Goal: Task Accomplishment & Management: Manage account settings

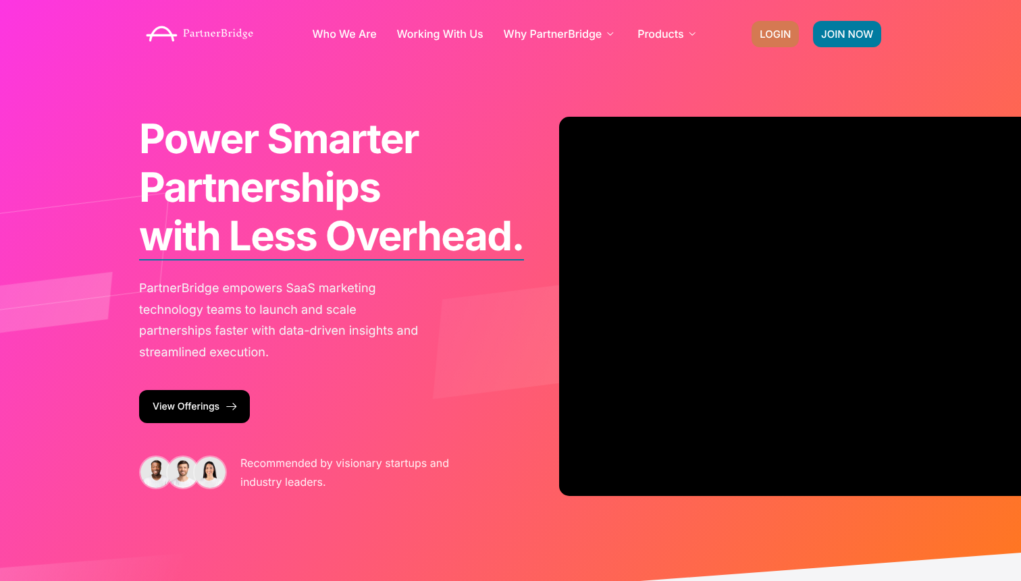
click at [784, 30] on span "LOGIN" at bounding box center [775, 34] width 31 height 10
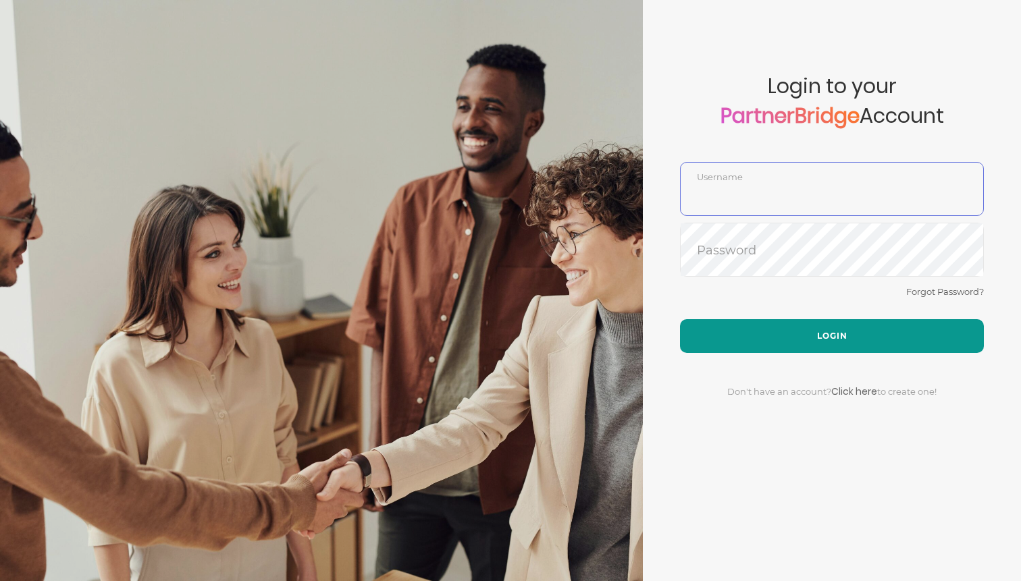
type input "DemoUser"
click at [809, 334] on button "Login" at bounding box center [832, 336] width 304 height 34
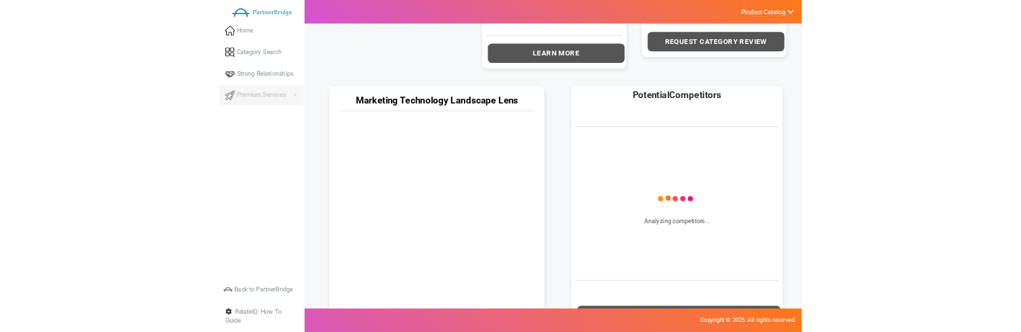
scroll to position [616, 0]
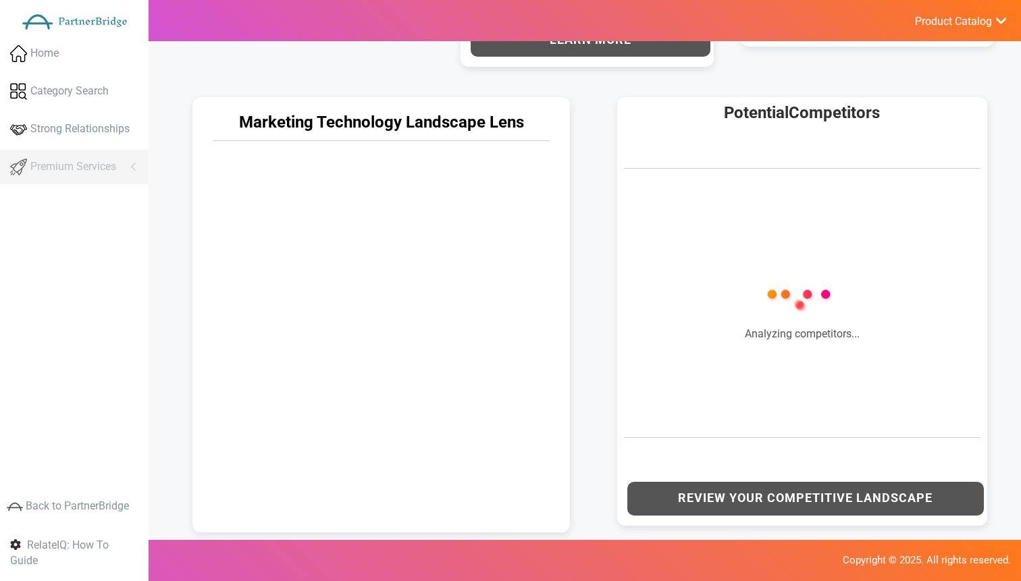
click at [588, 182] on div "Marketing Technology Landscape Lens" at bounding box center [381, 312] width 424 height 456
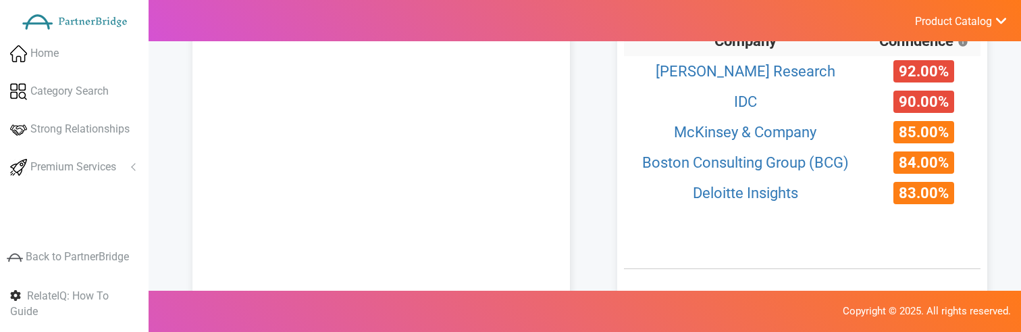
scroll to position [791, 0]
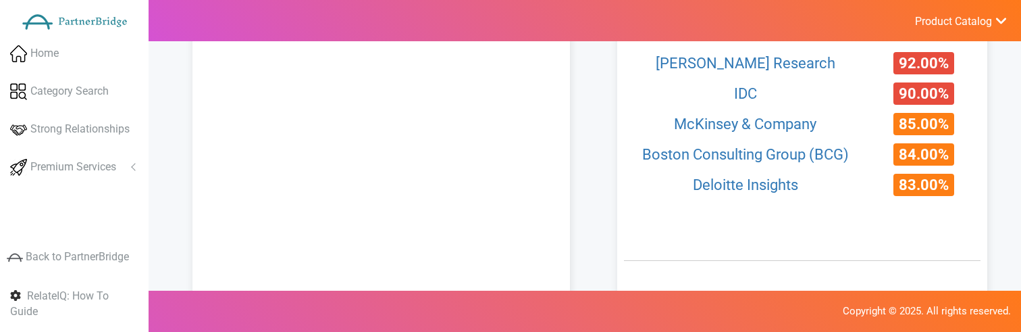
click at [958, 26] on span "Product Catalog" at bounding box center [953, 22] width 77 height 14
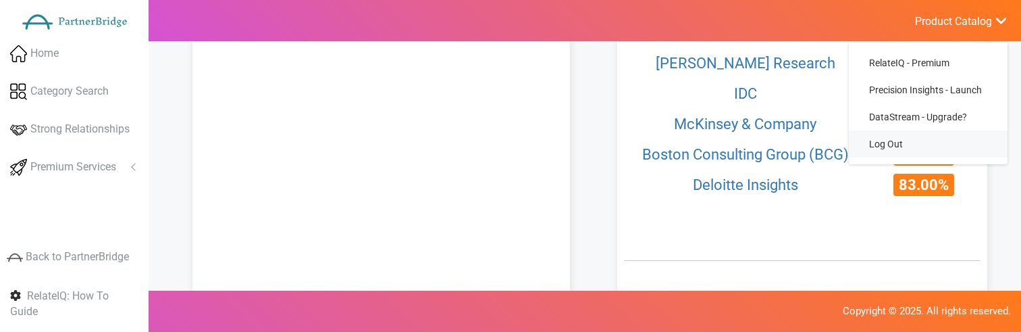
click at [895, 140] on link "Log Out" at bounding box center [928, 143] width 159 height 27
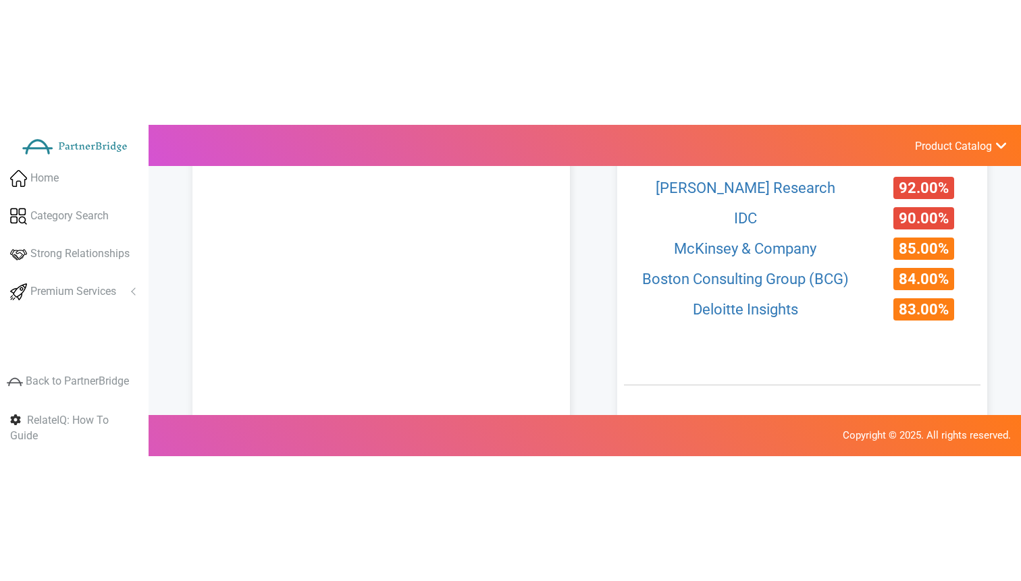
scroll to position [761, 0]
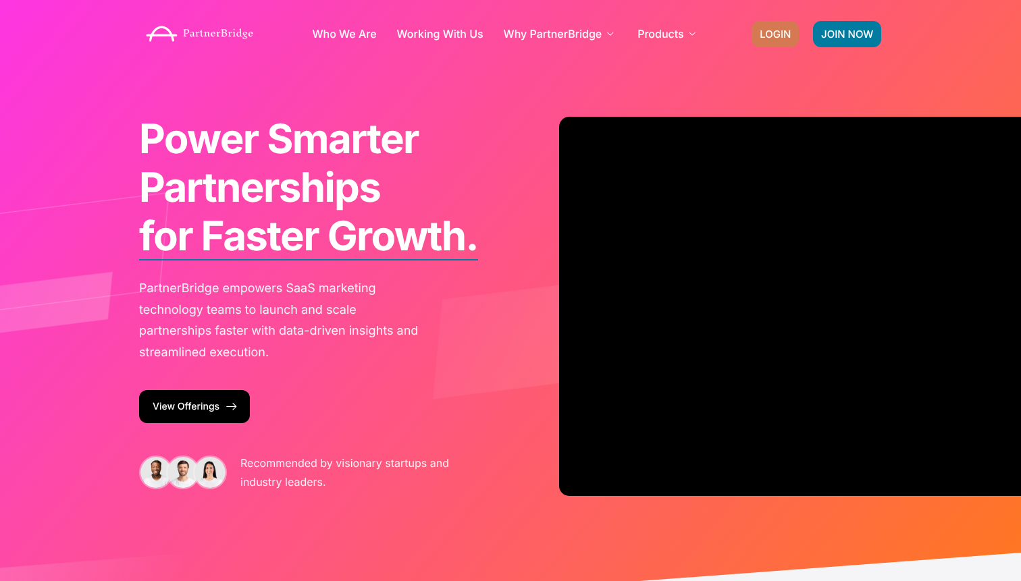
click at [781, 36] on span "LOGIN" at bounding box center [775, 34] width 31 height 10
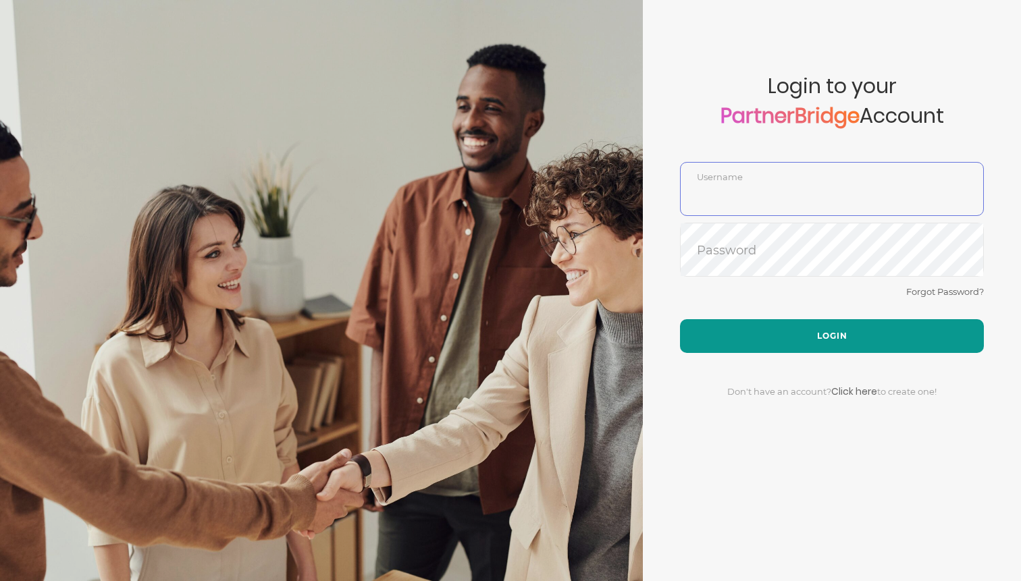
type input "DemoUser"
click at [854, 323] on button "Login" at bounding box center [832, 336] width 304 height 34
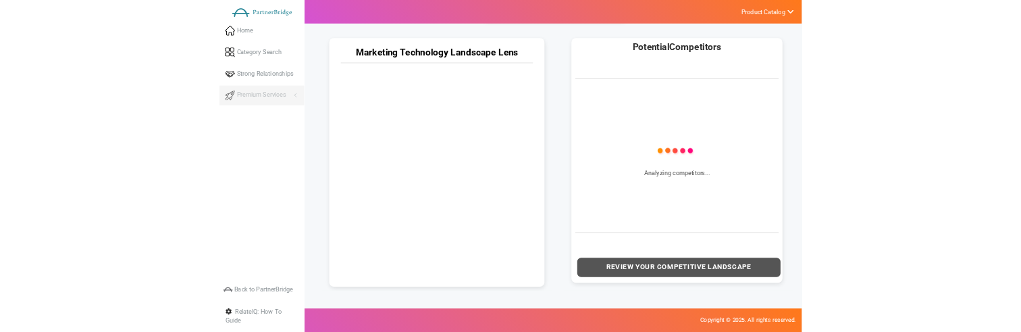
scroll to position [627, 0]
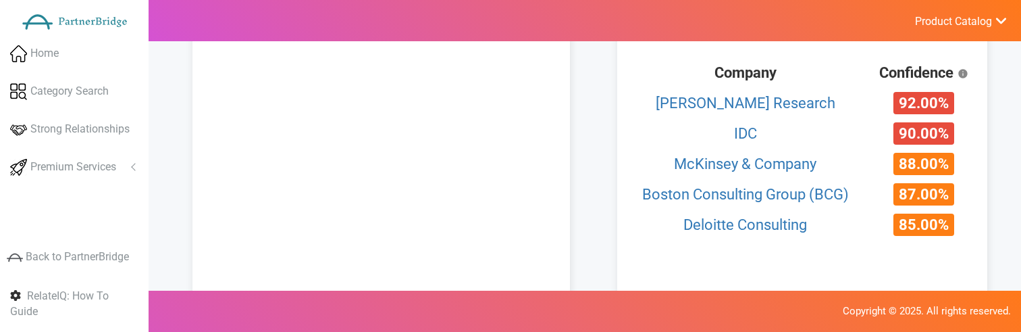
scroll to position [754, 0]
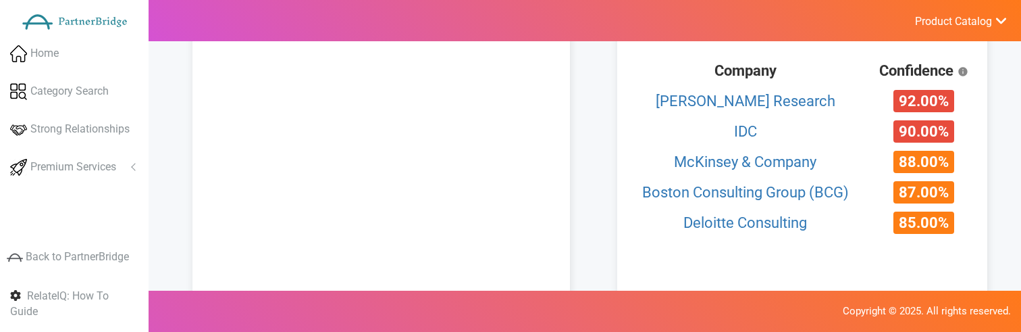
click at [930, 19] on span "Product Catalog" at bounding box center [953, 22] width 77 height 14
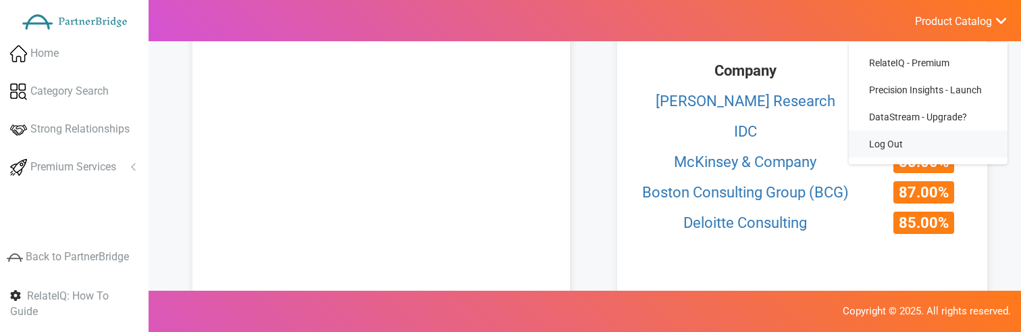
click at [901, 140] on link "Log Out" at bounding box center [928, 143] width 159 height 27
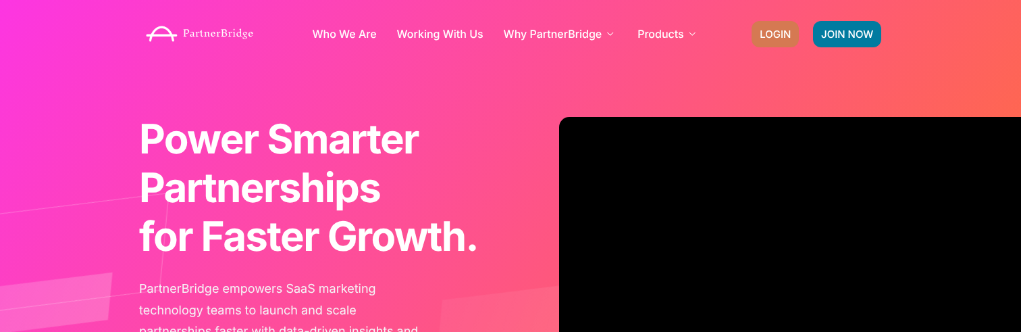
click at [774, 29] on span "LOGIN" at bounding box center [775, 34] width 31 height 10
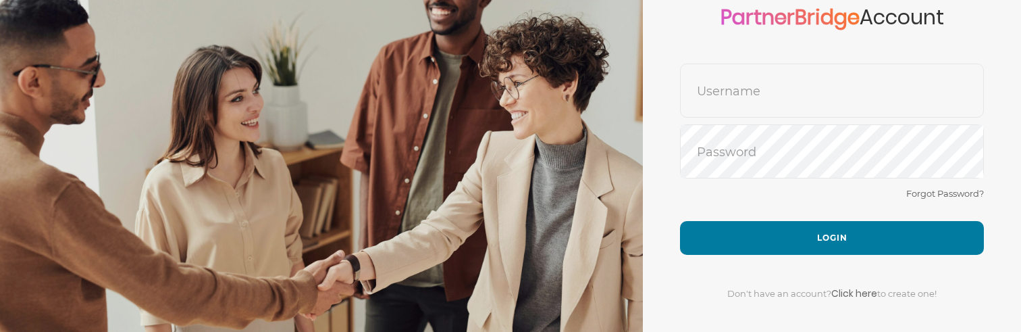
scroll to position [99, 0]
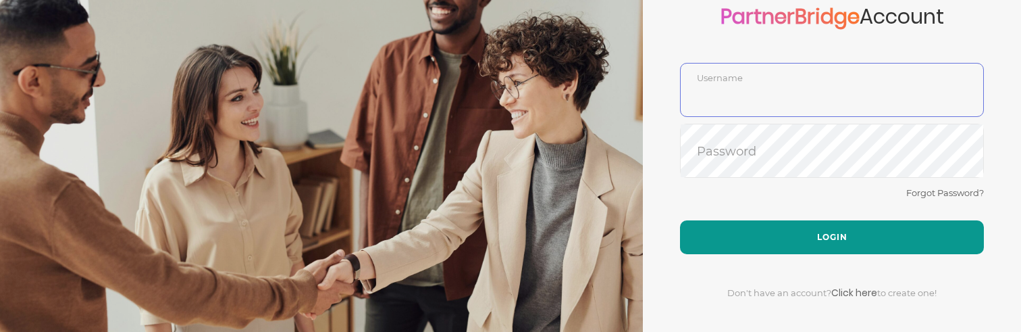
type input "DemoUser"
click at [820, 221] on button "Login" at bounding box center [832, 237] width 304 height 34
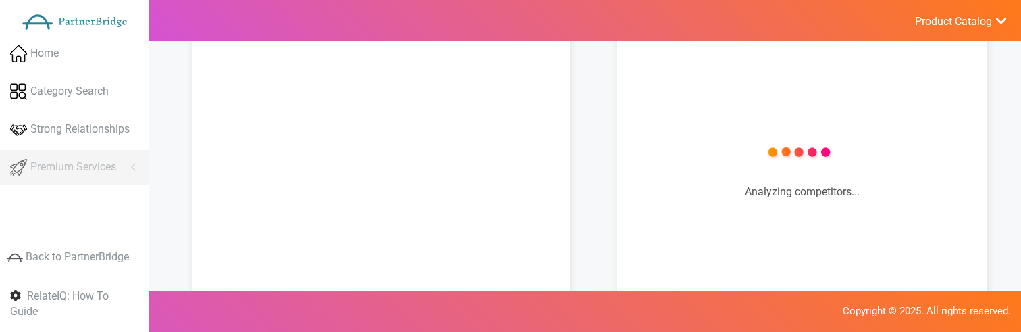
scroll to position [771, 0]
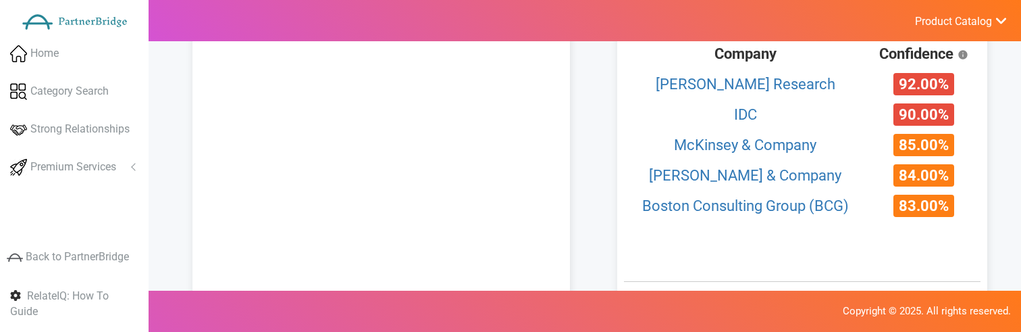
click at [950, 25] on span "Product Catalog" at bounding box center [953, 22] width 77 height 14
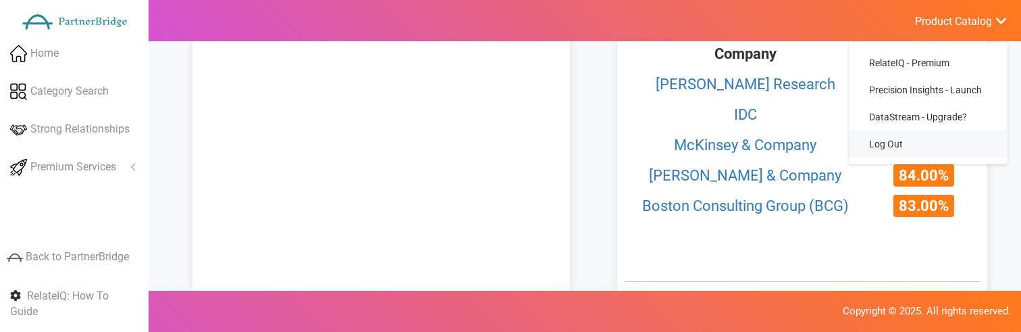
click at [898, 139] on link "Log Out" at bounding box center [928, 143] width 159 height 27
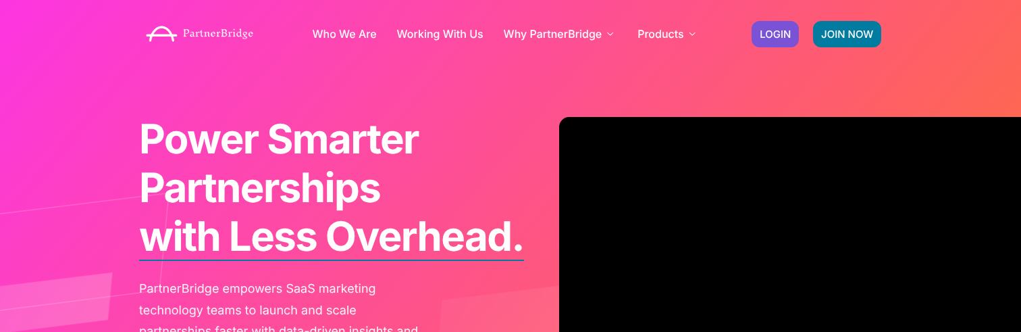
click at [750, 29] on div "JOIN NOW LOGIN" at bounding box center [817, 34] width 144 height 40
click at [758, 33] on link "LOGIN" at bounding box center [775, 34] width 47 height 26
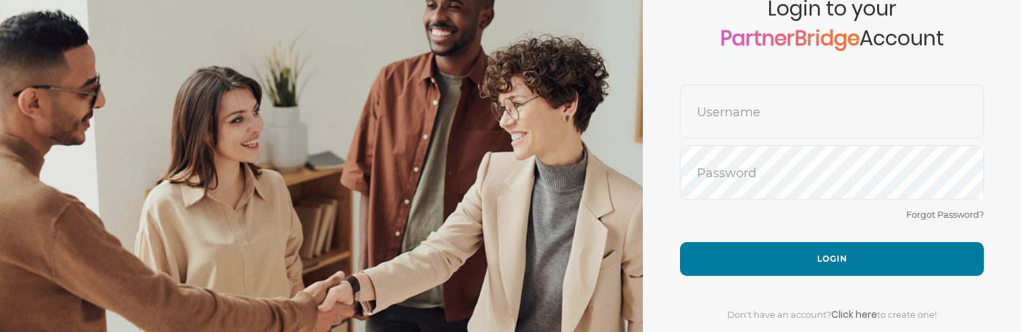
scroll to position [120, 0]
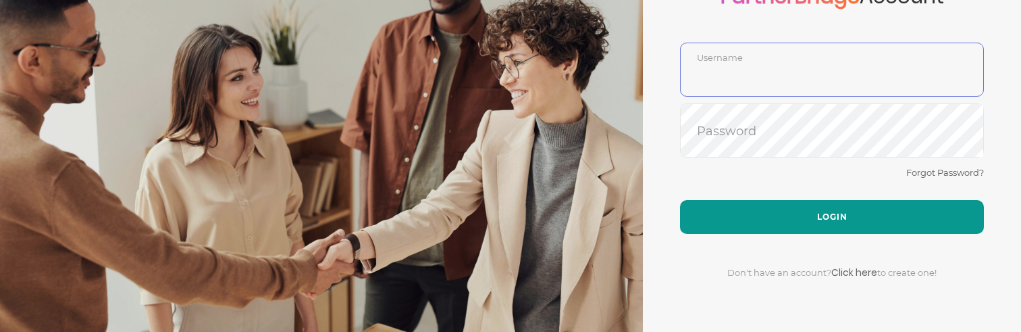
type input "DemoUser"
click at [842, 211] on button "Login" at bounding box center [832, 217] width 304 height 34
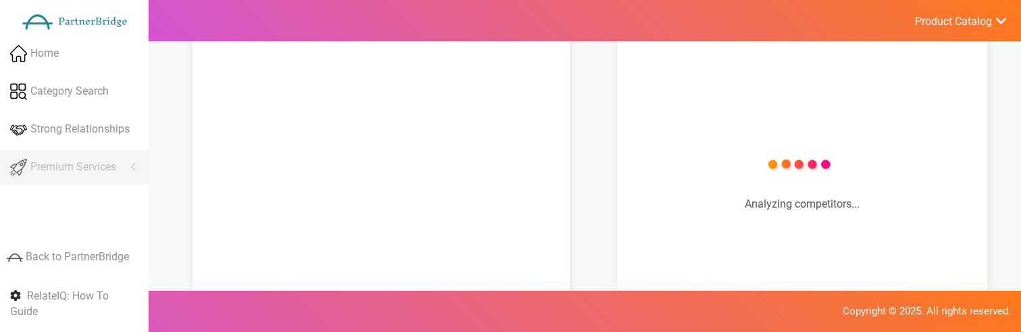
scroll to position [745, 0]
click at [602, 169] on div "Potential Competitors Company Confidence" at bounding box center [806, 183] width 424 height 456
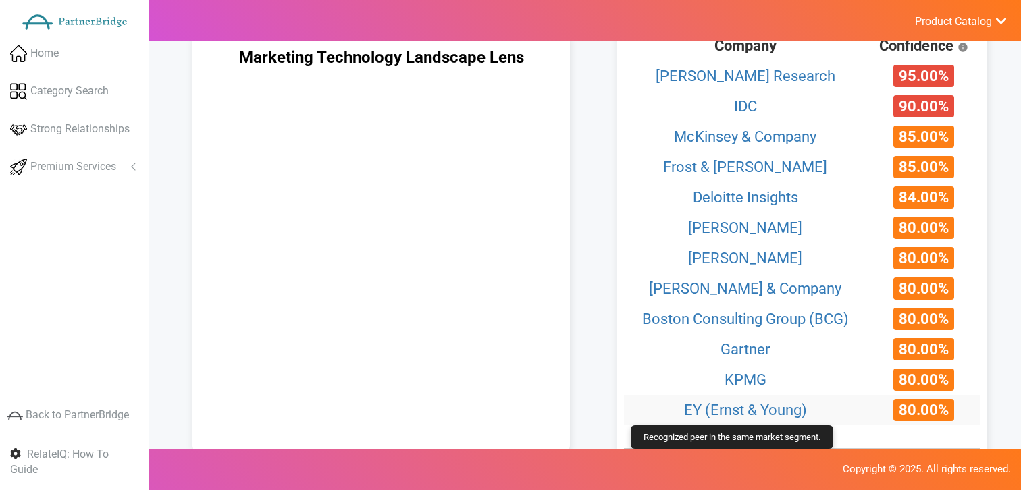
scroll to position [742, 0]
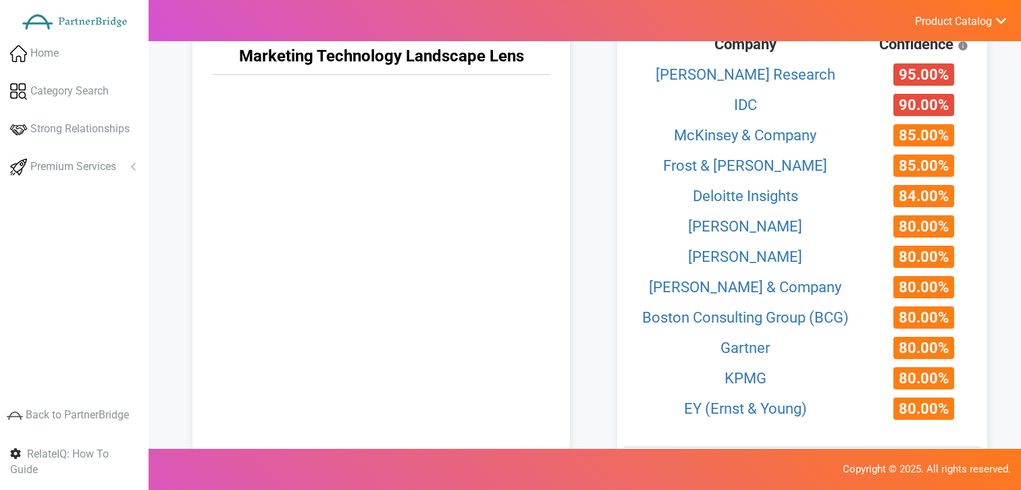
click at [961, 19] on span "Product Catalog" at bounding box center [953, 22] width 77 height 14
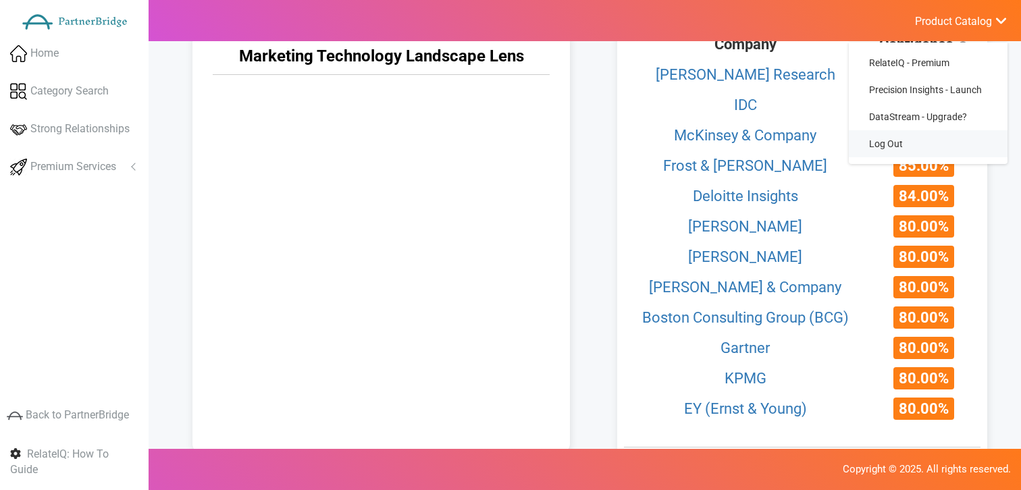
click at [896, 142] on link "Log Out" at bounding box center [928, 143] width 159 height 27
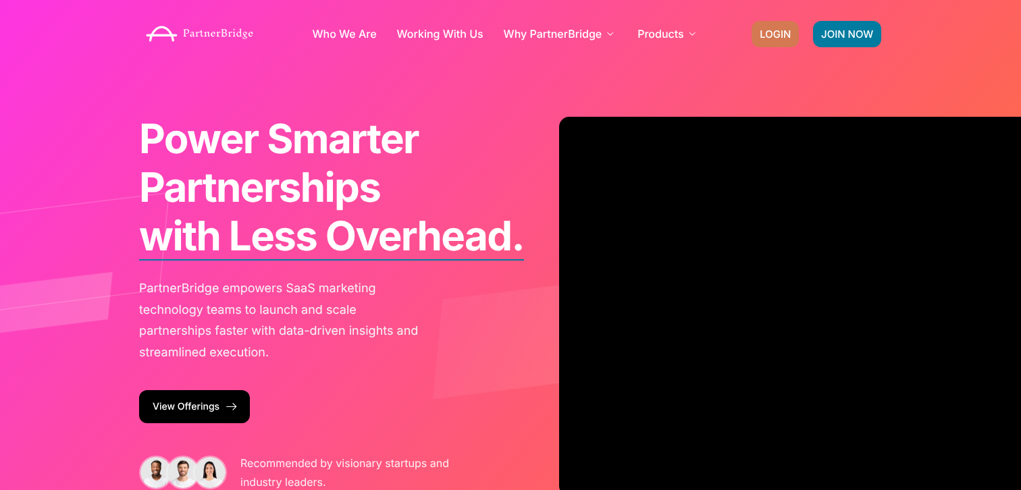
click at [764, 32] on span "LOGIN" at bounding box center [775, 34] width 31 height 10
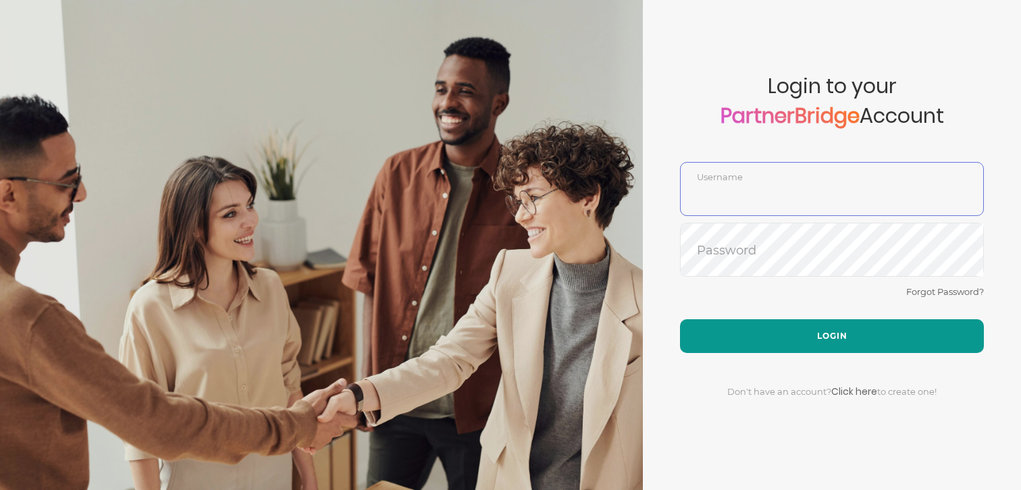
type input "DemoUser"
click at [841, 331] on button "Login" at bounding box center [832, 336] width 304 height 34
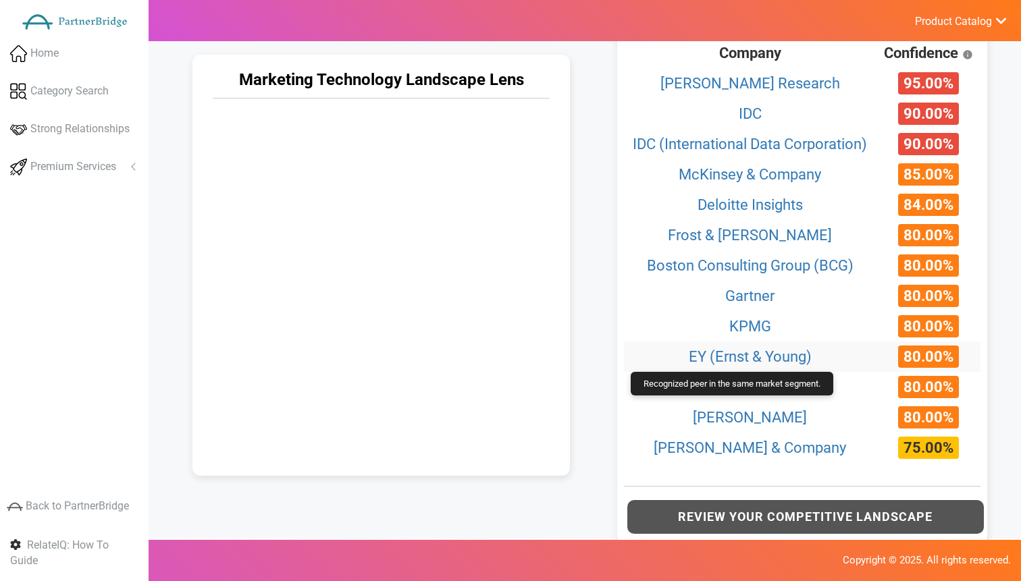
scroll to position [740, 0]
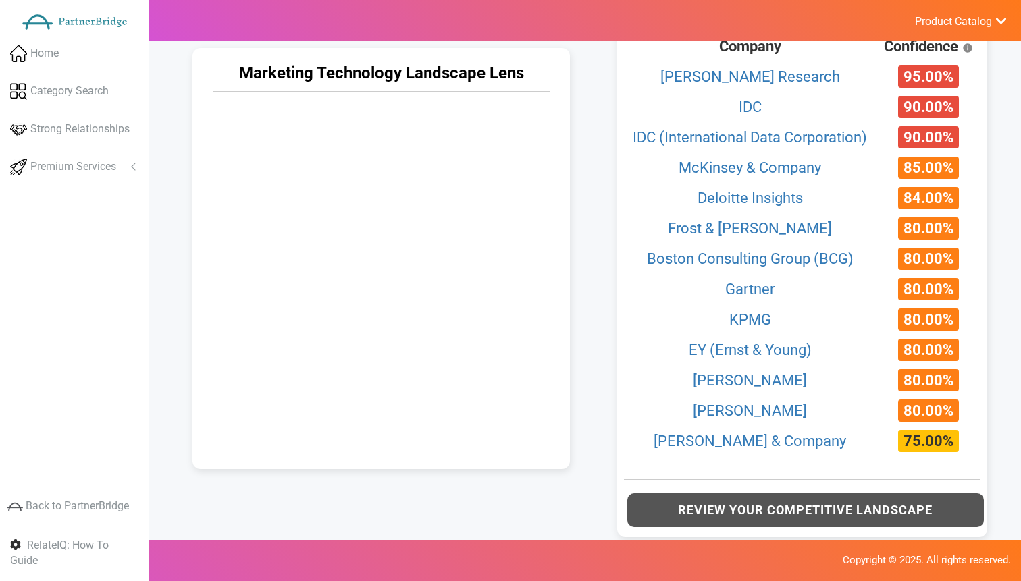
click at [935, 26] on span "Product Catalog" at bounding box center [953, 22] width 77 height 14
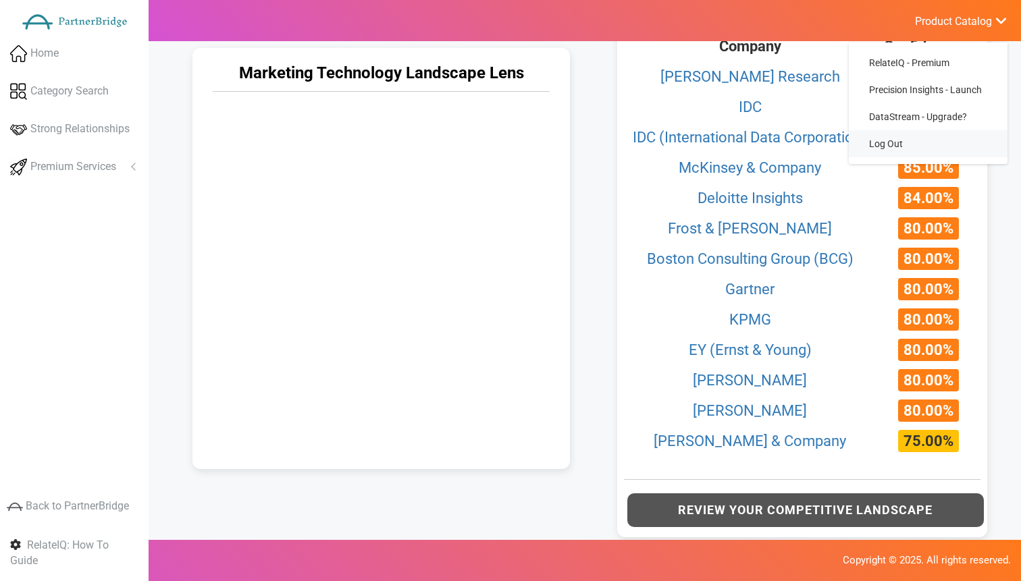
click at [889, 146] on link "Log Out" at bounding box center [928, 143] width 159 height 27
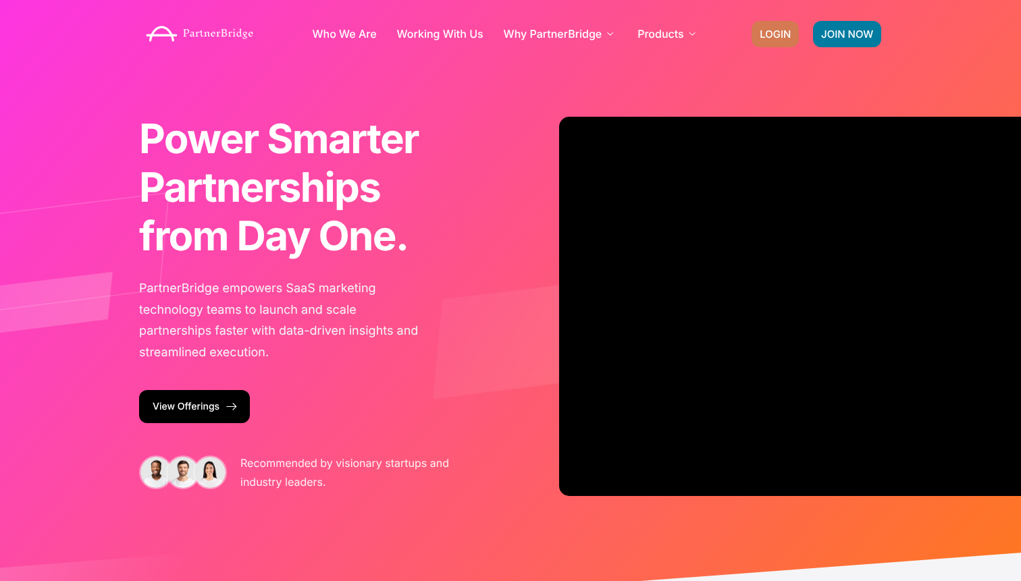
click at [755, 21] on link "LOGIN" at bounding box center [775, 34] width 47 height 26
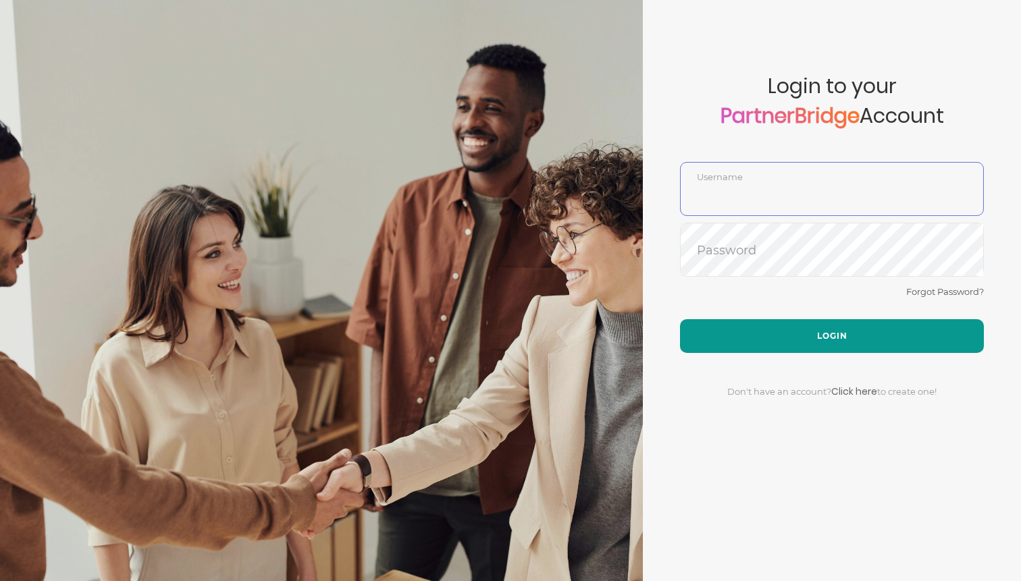
type input "DemoUser"
click at [798, 340] on button "Login" at bounding box center [832, 336] width 304 height 34
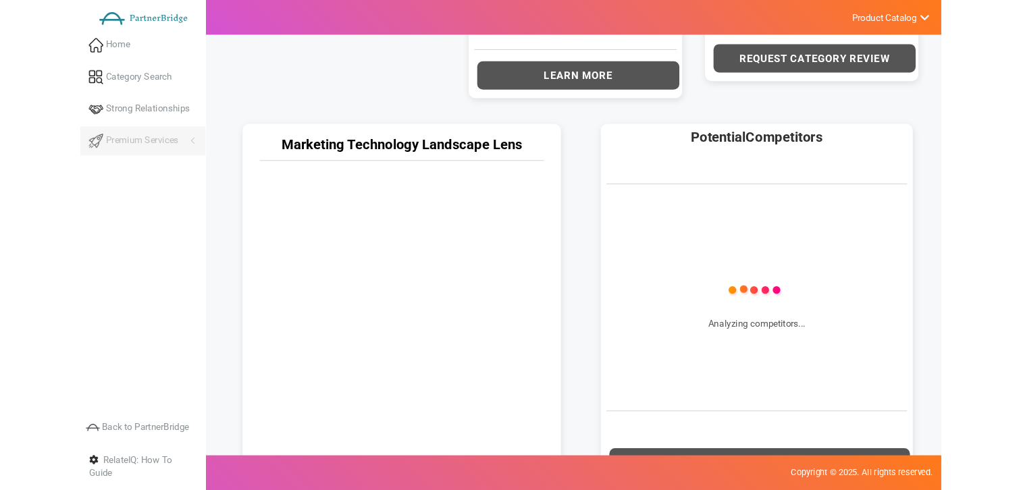
scroll to position [569, 0]
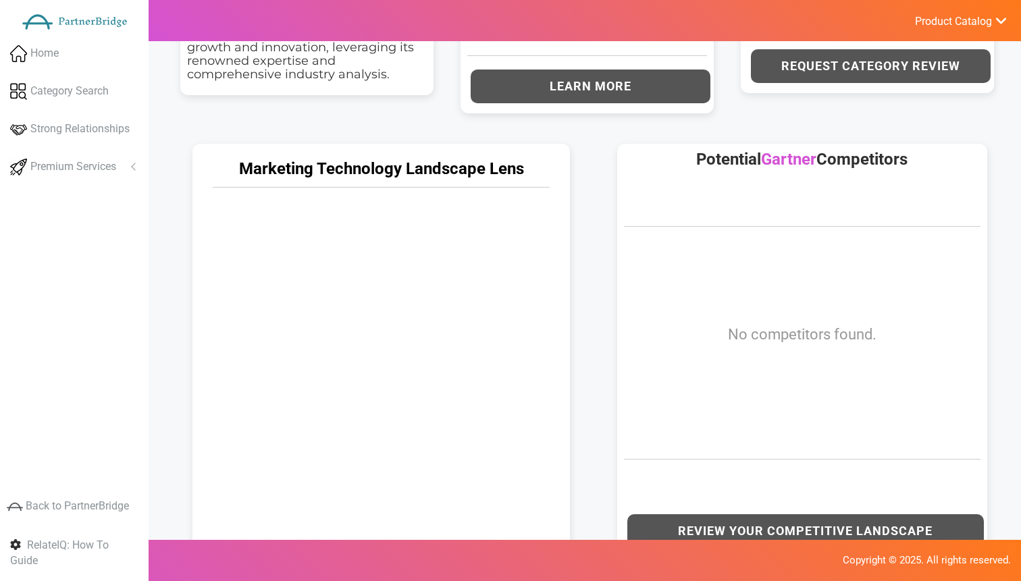
click at [918, 17] on span "Product Catalog" at bounding box center [953, 22] width 77 height 14
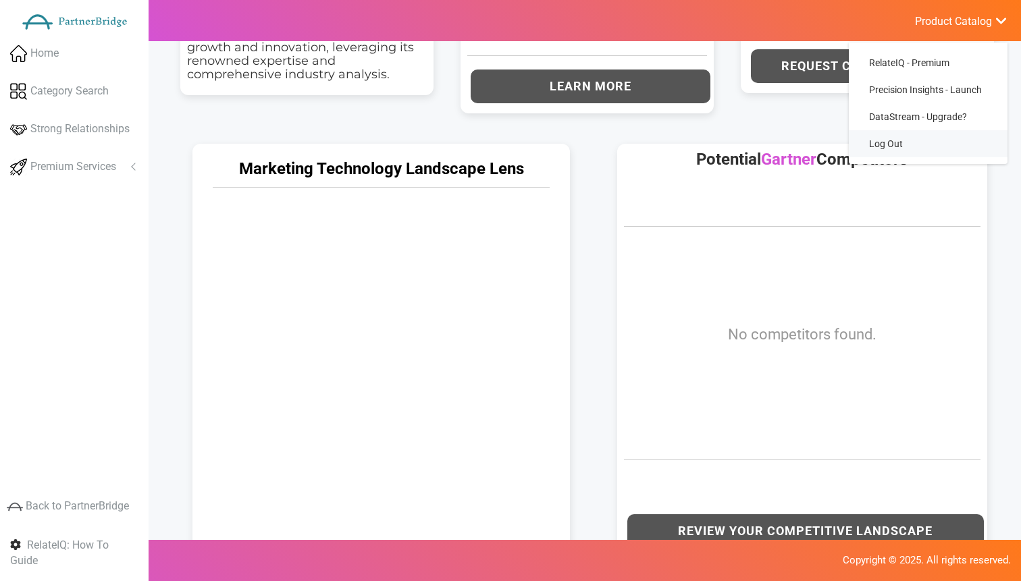
click at [895, 134] on link "Log Out" at bounding box center [928, 143] width 159 height 27
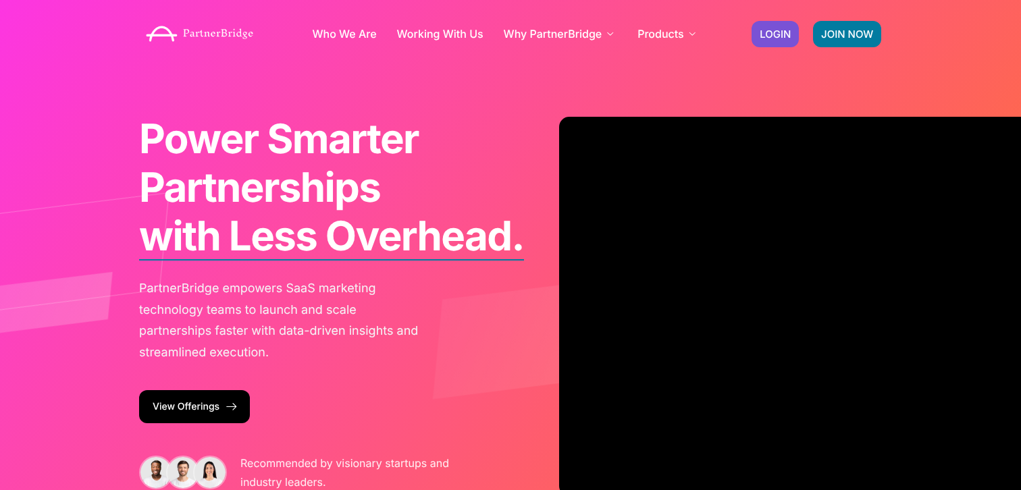
click at [787, 16] on div "JOIN NOW LOGIN" at bounding box center [817, 34] width 144 height 40
click at [785, 31] on span "LOGIN" at bounding box center [775, 34] width 31 height 10
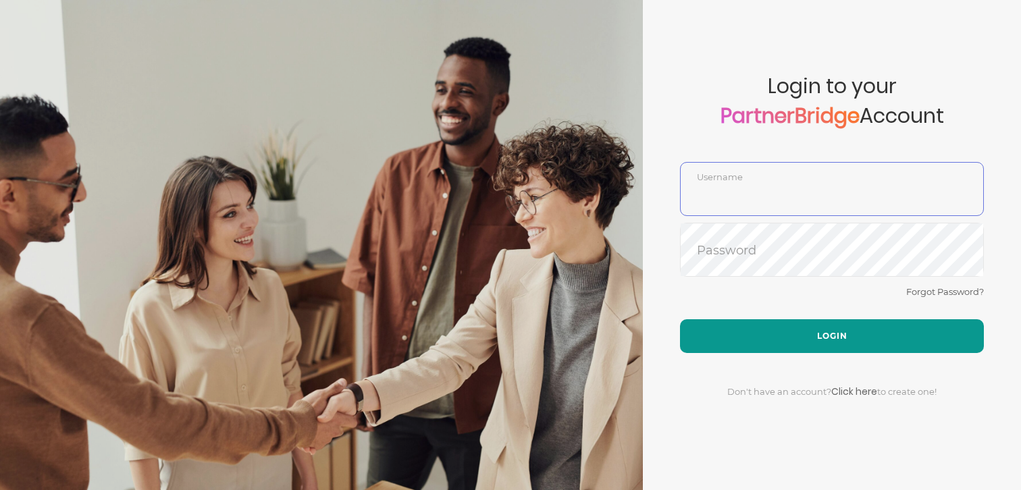
type input "DemoUser"
click at [789, 321] on button "Login" at bounding box center [832, 336] width 304 height 34
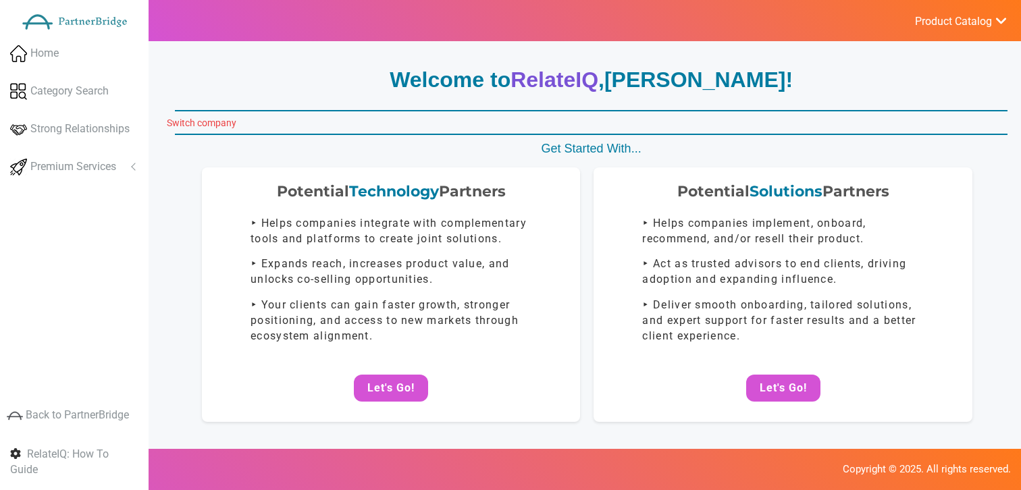
click at [188, 119] on link "Switch company" at bounding box center [202, 123] width 70 height 11
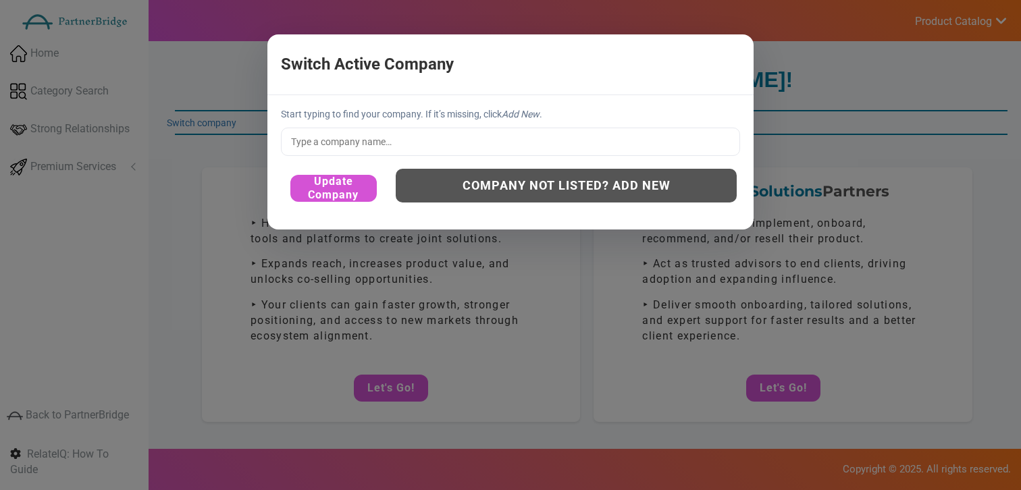
click at [336, 136] on input "text" at bounding box center [510, 142] width 459 height 28
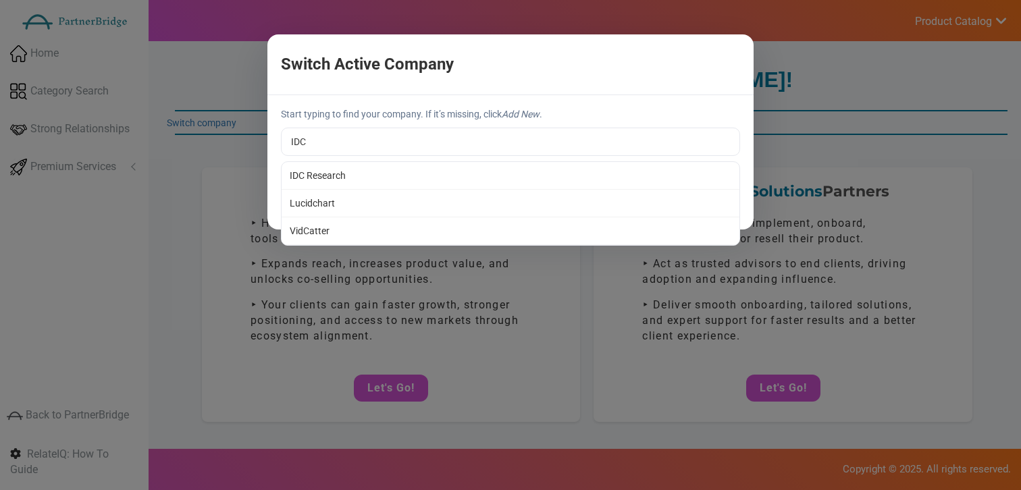
type input "IDC Research"
click at [336, 174] on div "Start typing to find your company. If it’s missing, click Add New . IDC Researc…" at bounding box center [510, 162] width 486 height 134
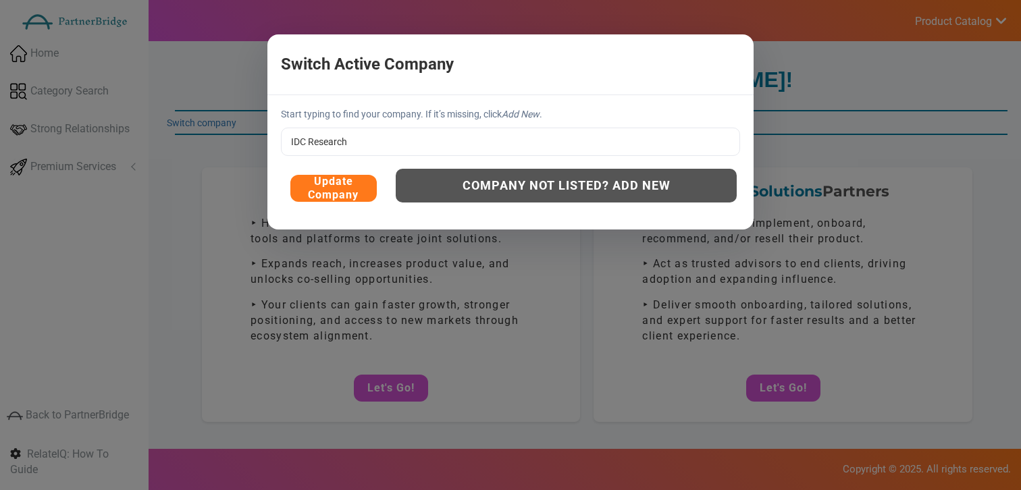
click at [352, 180] on button "Update Company" at bounding box center [333, 188] width 86 height 27
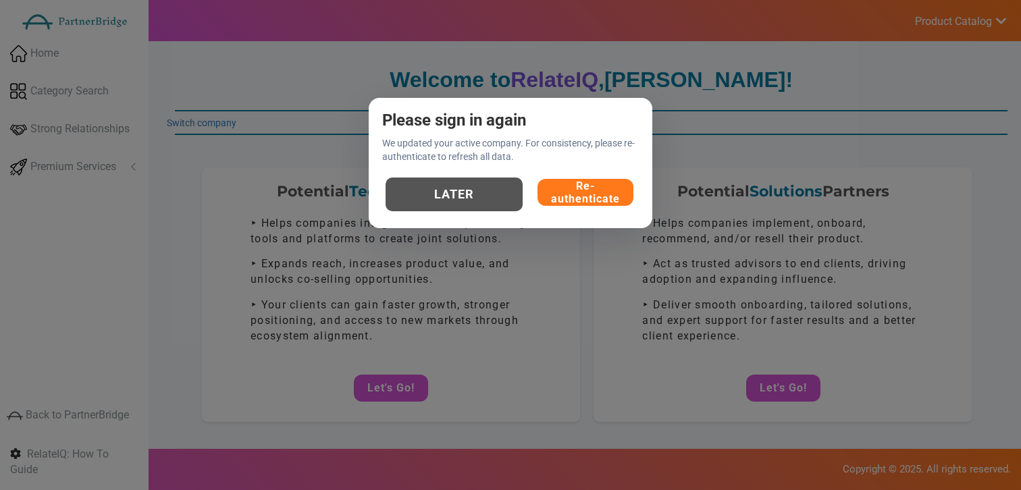
click at [570, 190] on button "Re-authenticate" at bounding box center [586, 192] width 96 height 27
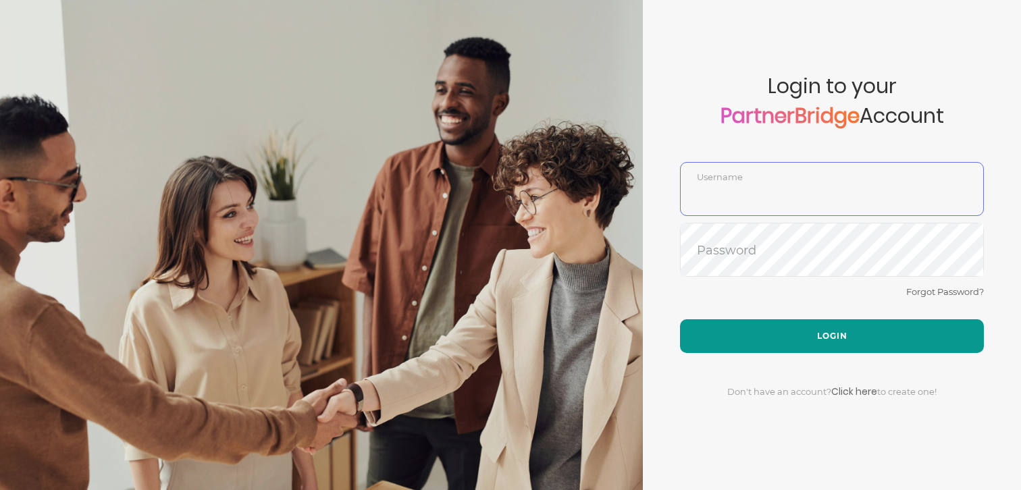
type input "DemoUser"
click at [754, 341] on button "Login" at bounding box center [832, 336] width 304 height 34
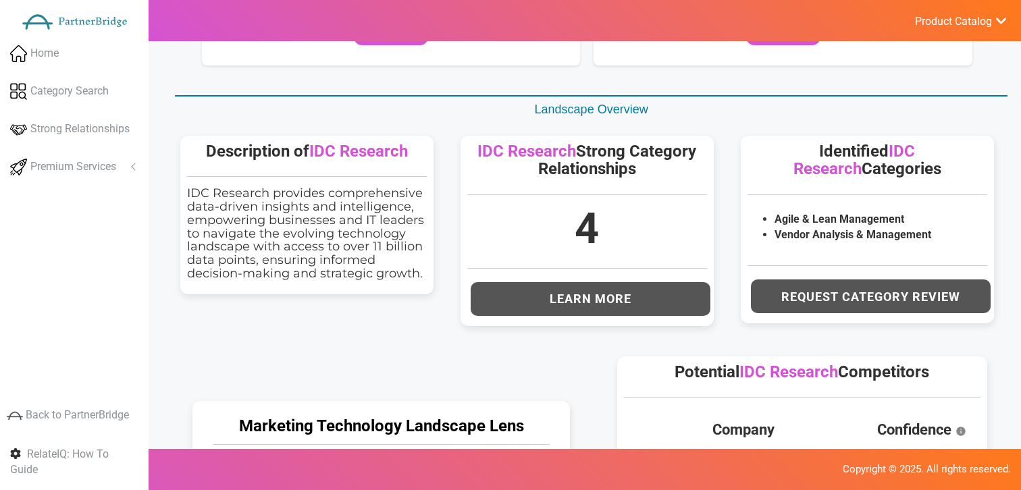
scroll to position [16, 0]
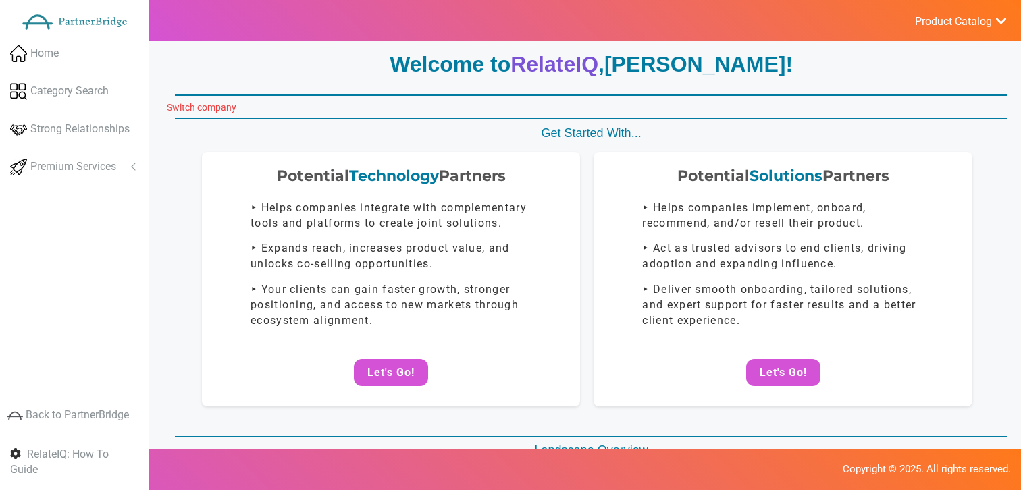
click at [211, 104] on link "Switch company" at bounding box center [202, 107] width 70 height 11
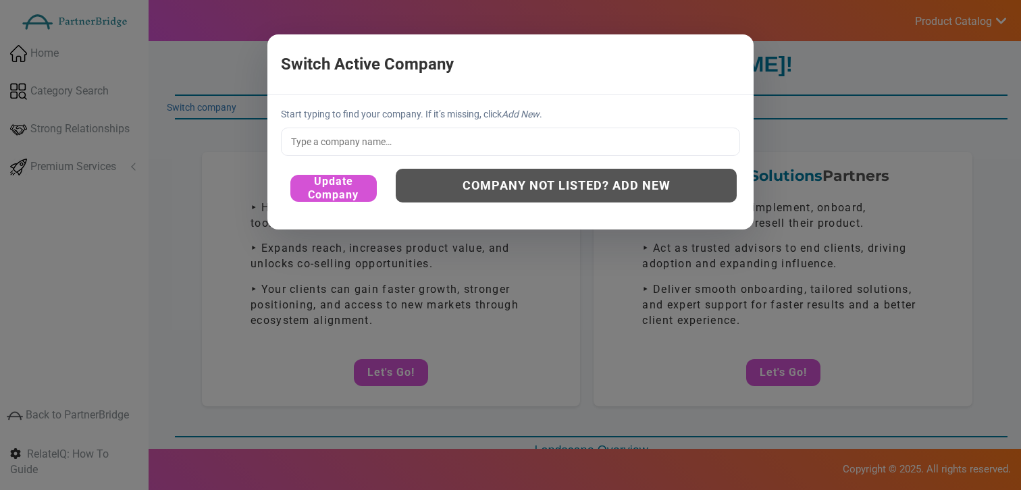
click at [408, 134] on input "text" at bounding box center [510, 142] width 459 height 28
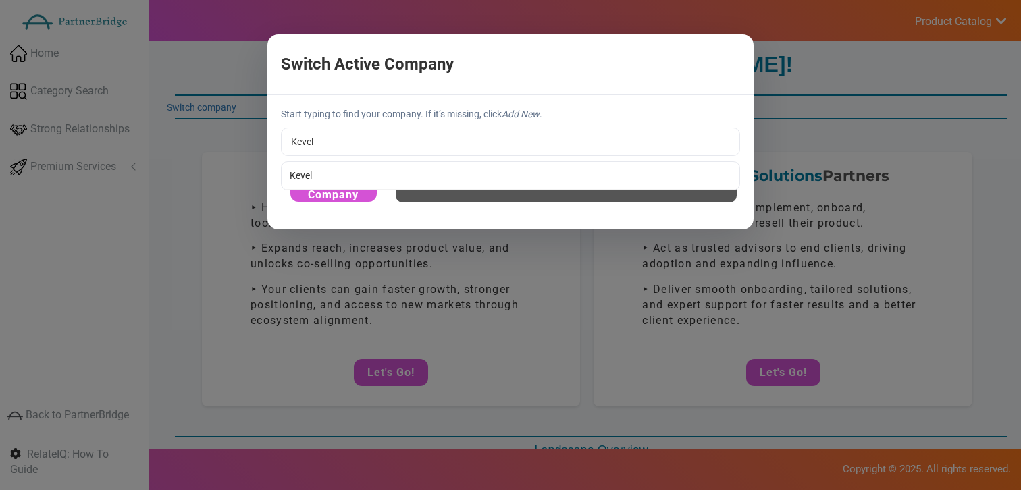
type input "Kevel"
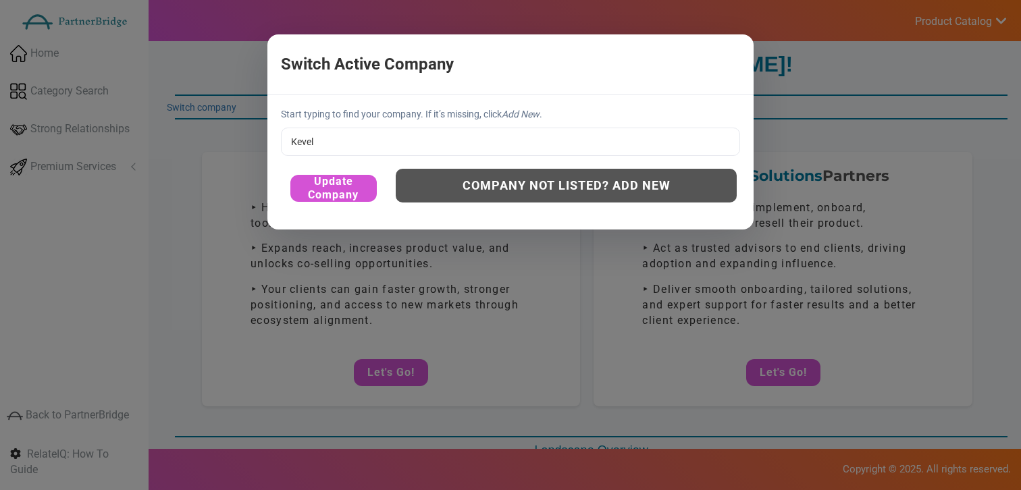
click at [361, 176] on div "Start typing to find your company. If it’s missing, click Add New . Kevel Kevel…" at bounding box center [510, 162] width 486 height 134
click at [352, 182] on button "Update Company" at bounding box center [333, 188] width 86 height 27
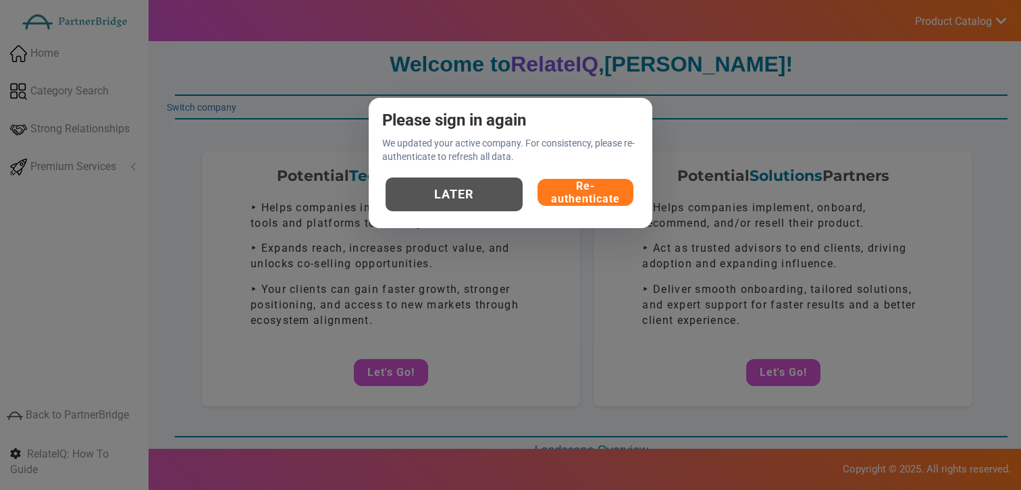
click at [592, 196] on button "Re-authenticate" at bounding box center [586, 192] width 96 height 27
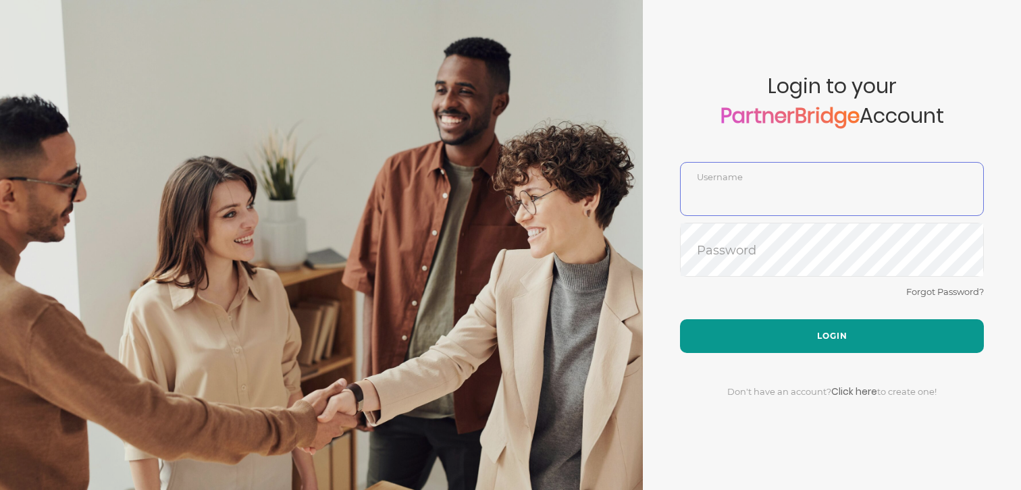
type input "DemoUser"
click at [777, 326] on button "Login" at bounding box center [832, 336] width 304 height 34
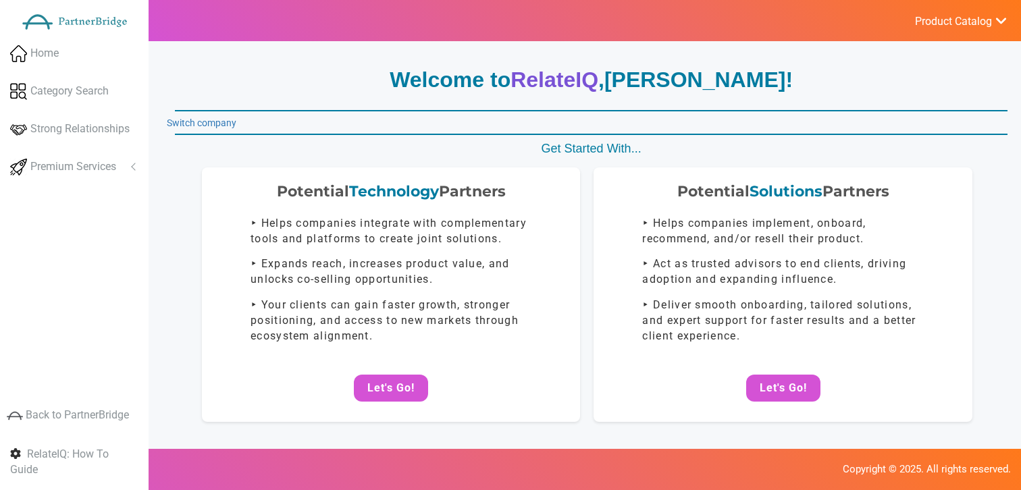
click at [228, 127] on link "Switch company" at bounding box center [202, 123] width 70 height 11
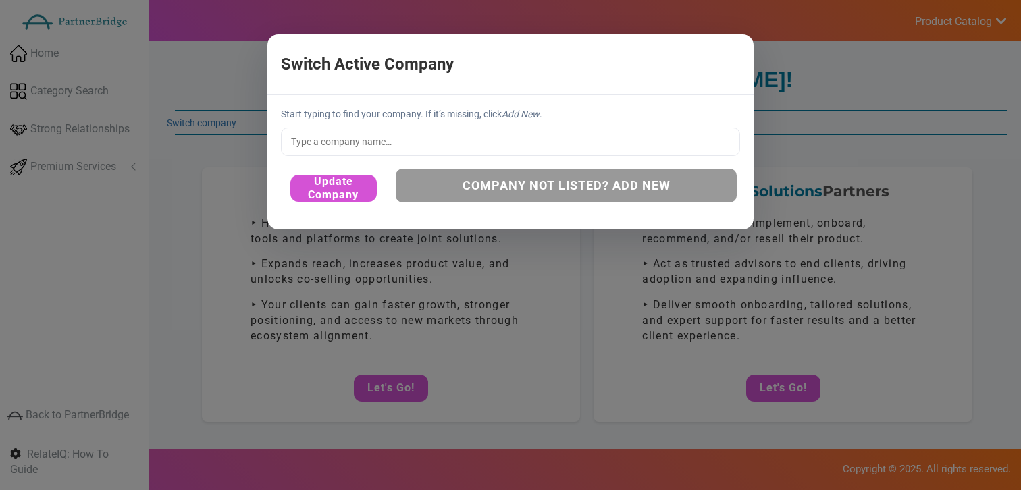
click at [449, 193] on button "Company not listed? Add New" at bounding box center [566, 186] width 341 height 34
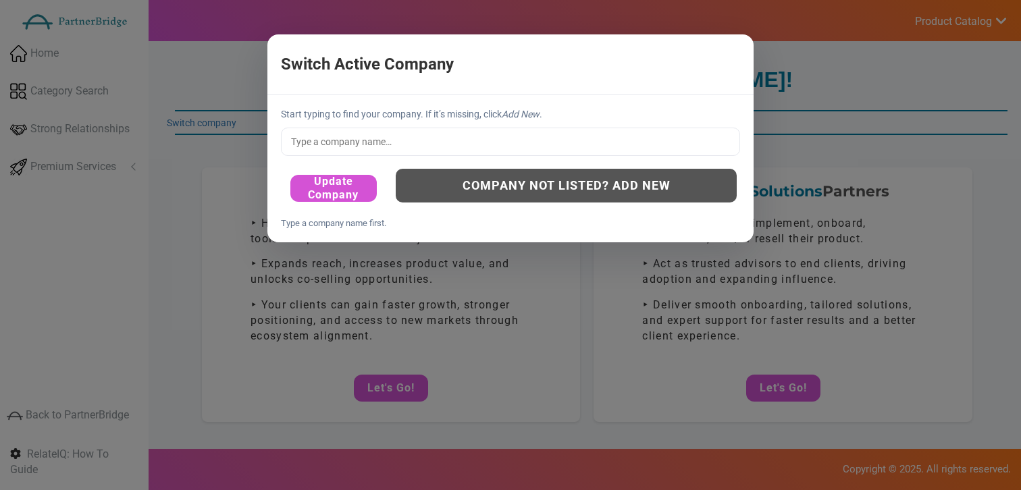
click at [379, 222] on div "Type a company name first." at bounding box center [510, 223] width 459 height 13
click at [382, 153] on input "text" at bounding box center [510, 142] width 459 height 28
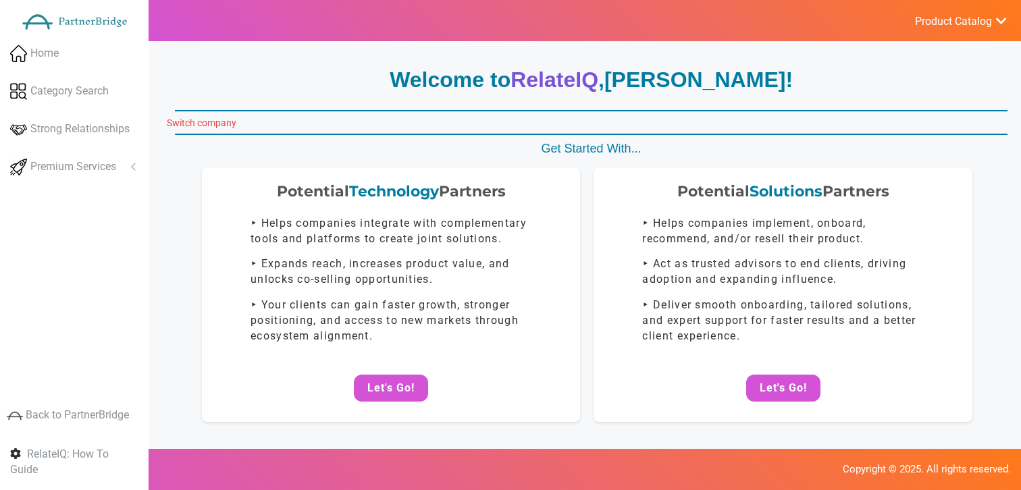
click at [194, 119] on link "Switch company" at bounding box center [202, 123] width 70 height 11
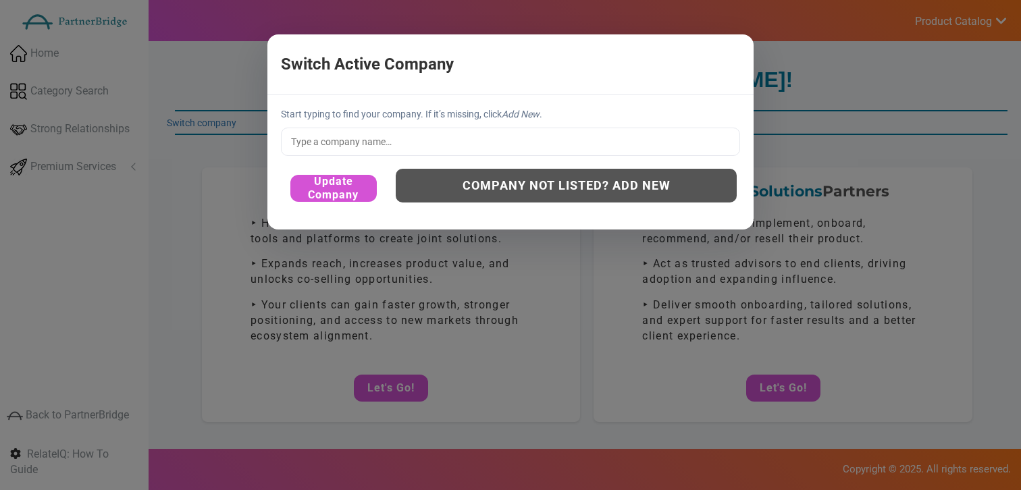
click at [482, 142] on input "text" at bounding box center [510, 142] width 459 height 28
type input "Wavve"
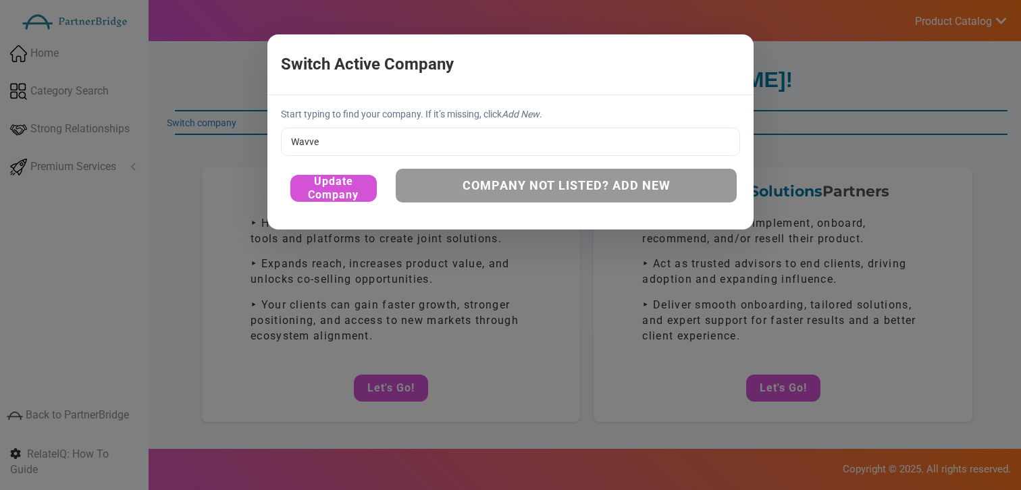
click at [525, 184] on button "Company not listed? Add New" at bounding box center [566, 186] width 341 height 34
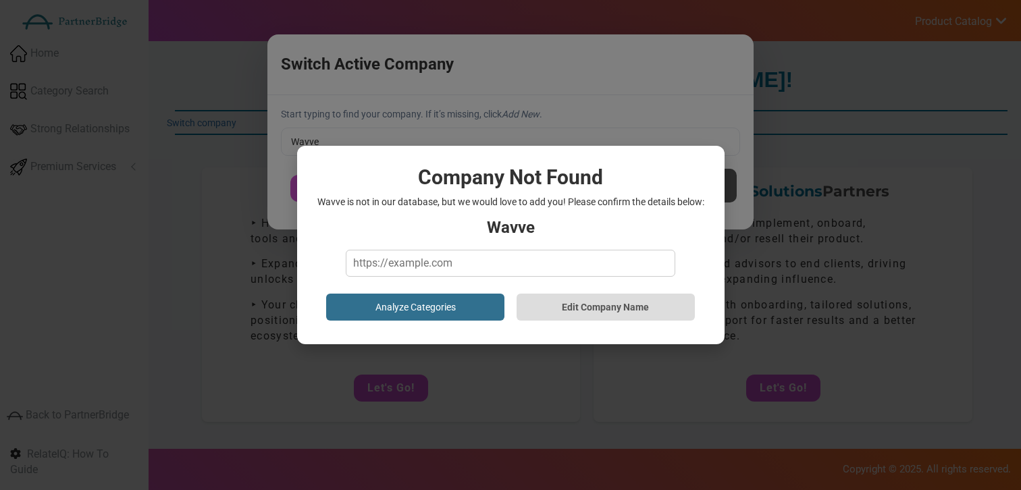
click at [463, 246] on div "Company Not Found Wavve is not in our database, but we would love to add you! P…" at bounding box center [510, 245] width 427 height 199
click at [463, 259] on input "text" at bounding box center [510, 263] width 329 height 27
type input "https://www.wavve.co"
click at [461, 307] on button "Analyze Categories" at bounding box center [415, 307] width 178 height 27
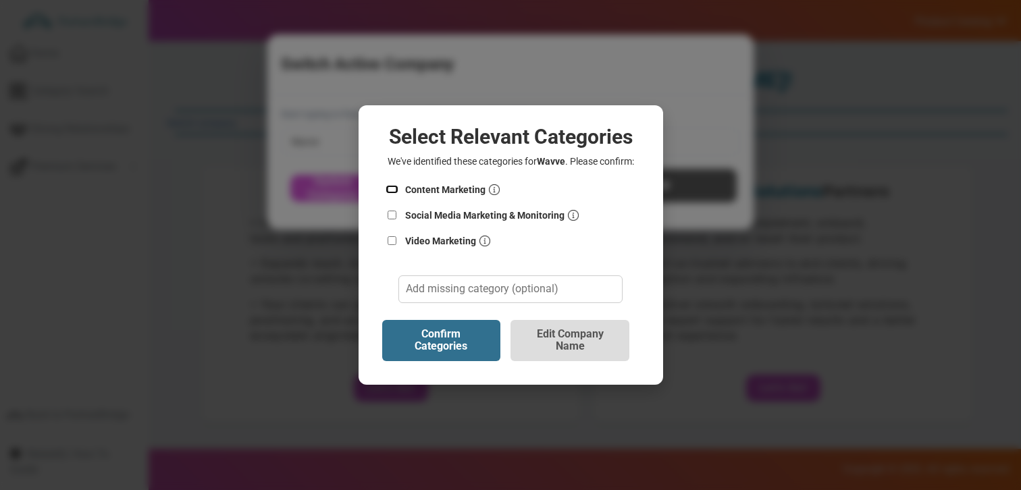
click at [388, 187] on input "Content Marketing" at bounding box center [393, 189] width 14 height 9
checkbox input "true"
click at [388, 213] on input "Social Media Marketing & Monitoring" at bounding box center [393, 215] width 14 height 9
checkbox input "true"
click at [393, 234] on label "Video Marketing" at bounding box center [511, 241] width 264 height 22
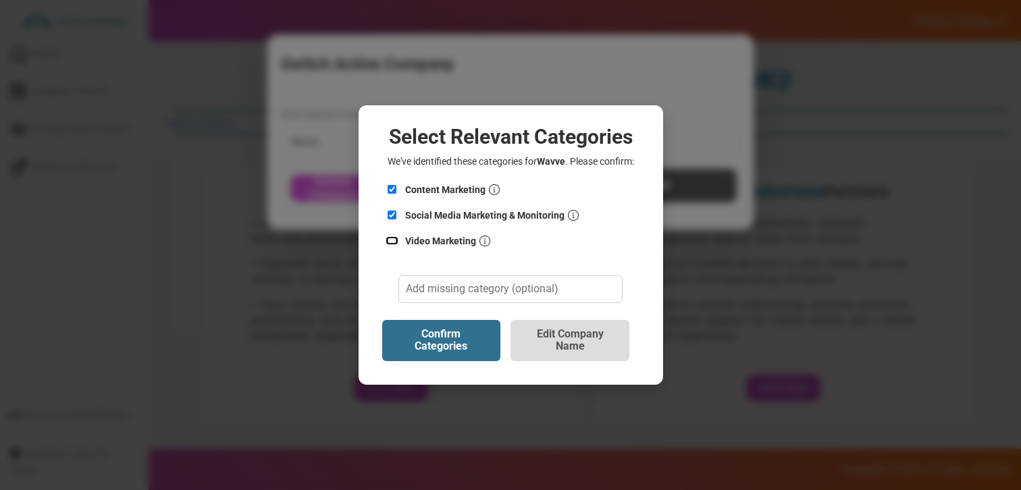
click at [393, 236] on input "Video Marketing" at bounding box center [393, 240] width 14 height 9
click at [393, 238] on input "Video Marketing" at bounding box center [393, 240] width 14 height 9
checkbox input "true"
click at [442, 330] on button "Confirm Categories" at bounding box center [441, 340] width 119 height 41
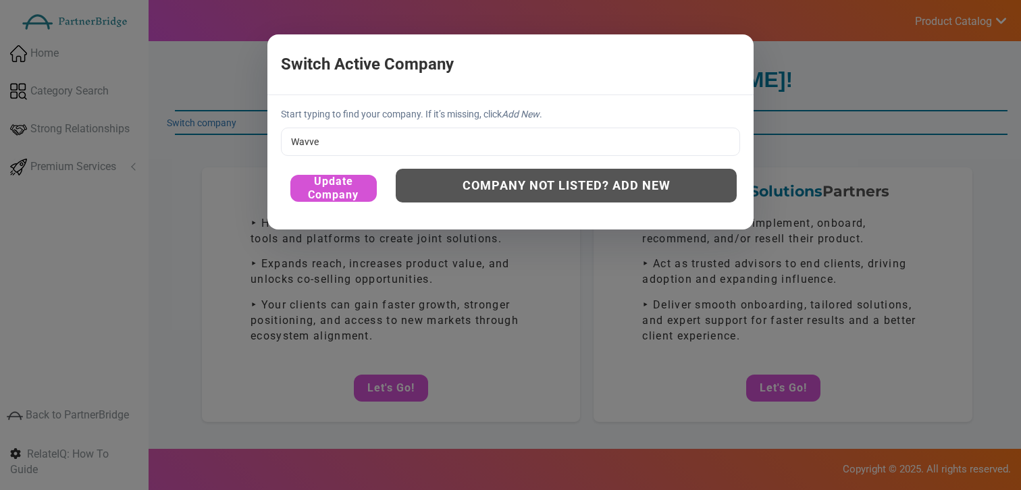
click at [369, 143] on input "Wavve" at bounding box center [510, 142] width 459 height 28
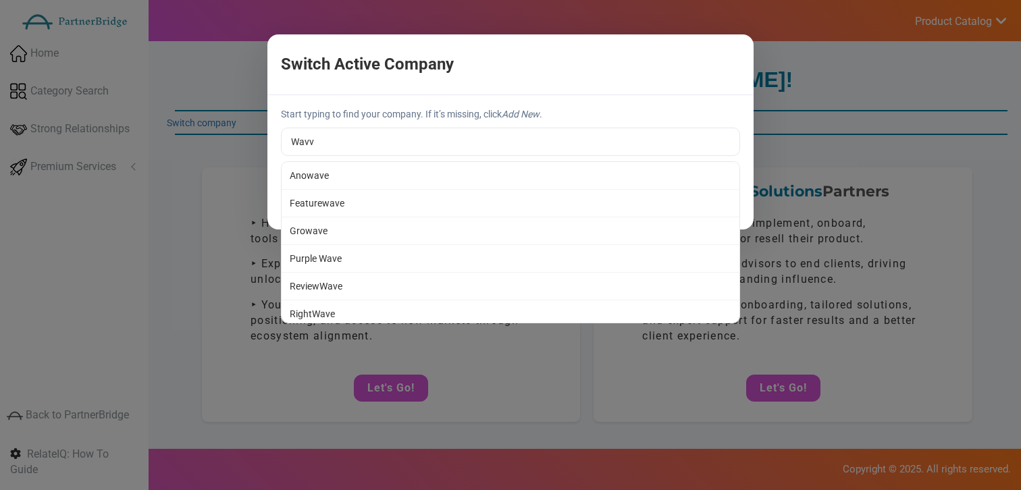
type input "Wavve"
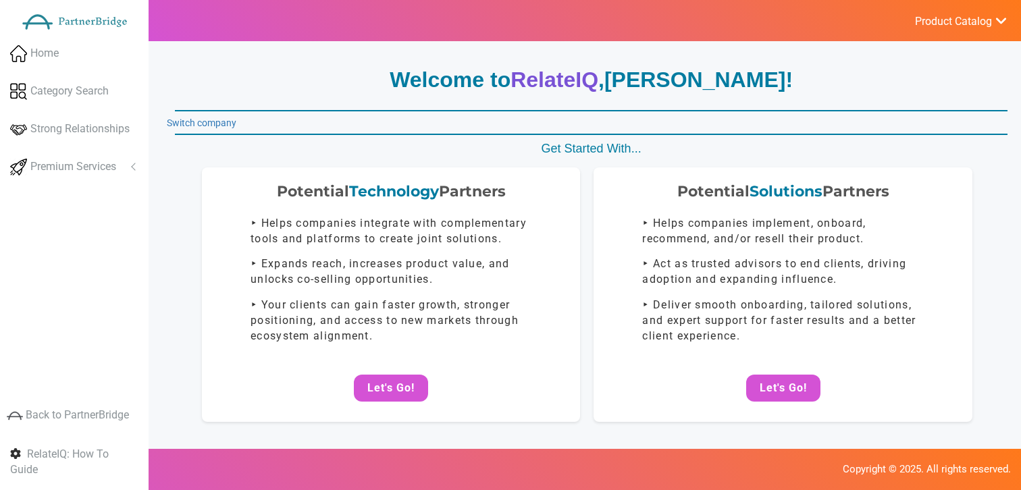
click at [964, 12] on link "Product Catalog" at bounding box center [953, 20] width 107 height 18
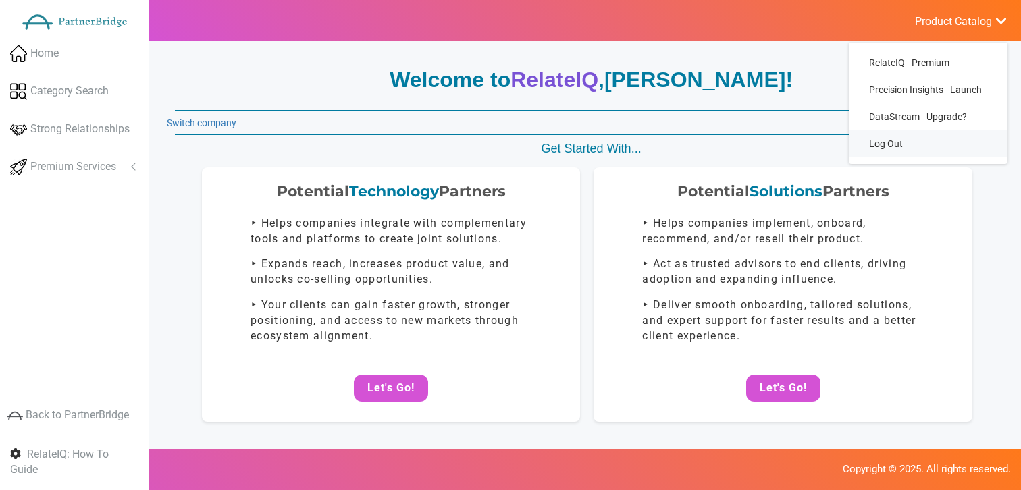
click at [892, 143] on link "Log Out" at bounding box center [928, 143] width 159 height 27
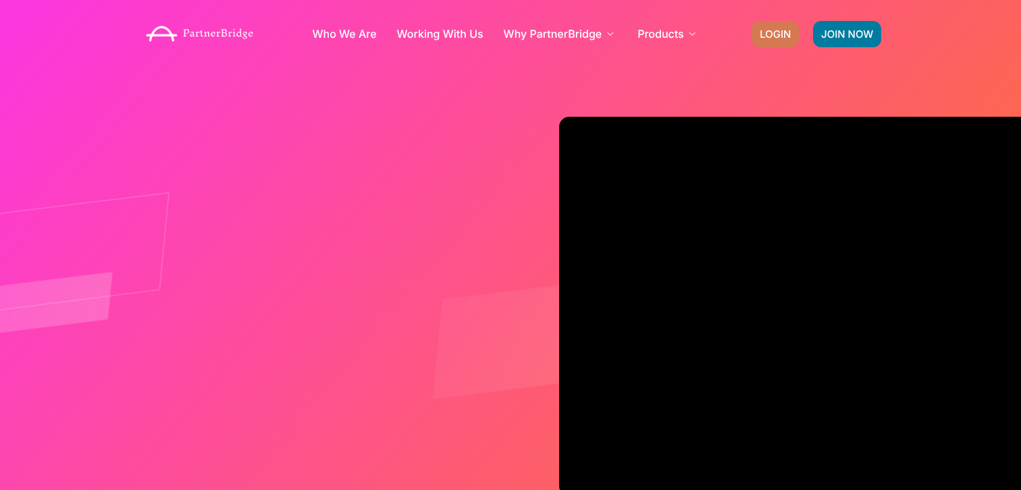
click at [759, 34] on link "LOGIN" at bounding box center [775, 34] width 47 height 26
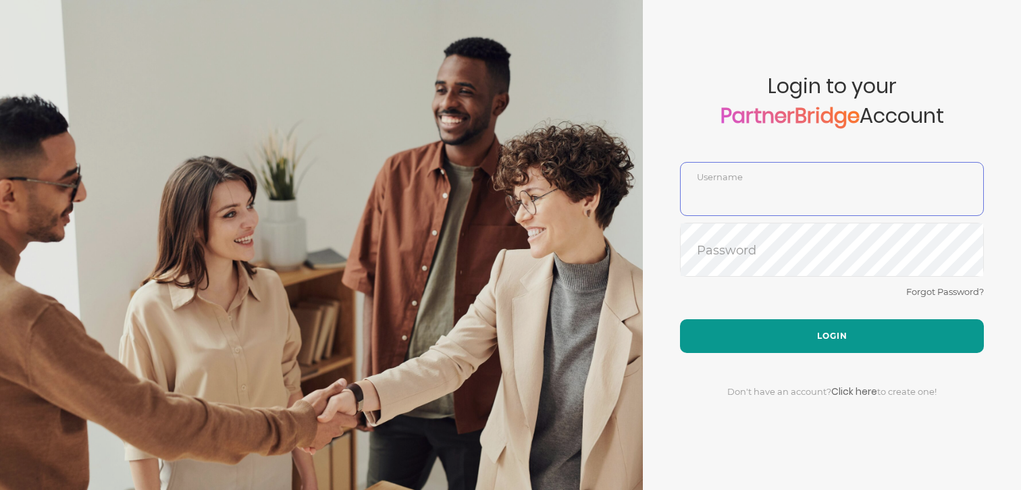
type input "DemoUser"
click at [820, 319] on button "Login" at bounding box center [832, 336] width 304 height 34
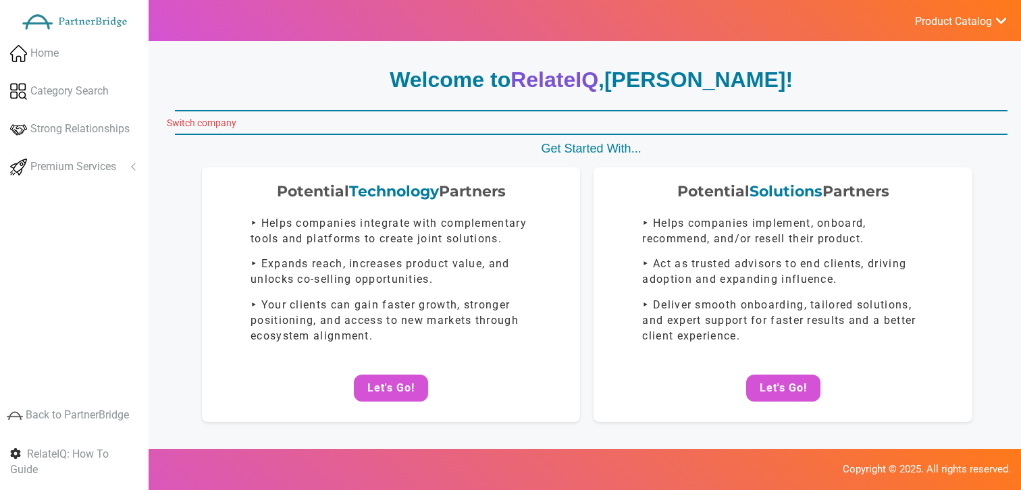
click at [204, 122] on link "Switch company" at bounding box center [202, 123] width 70 height 11
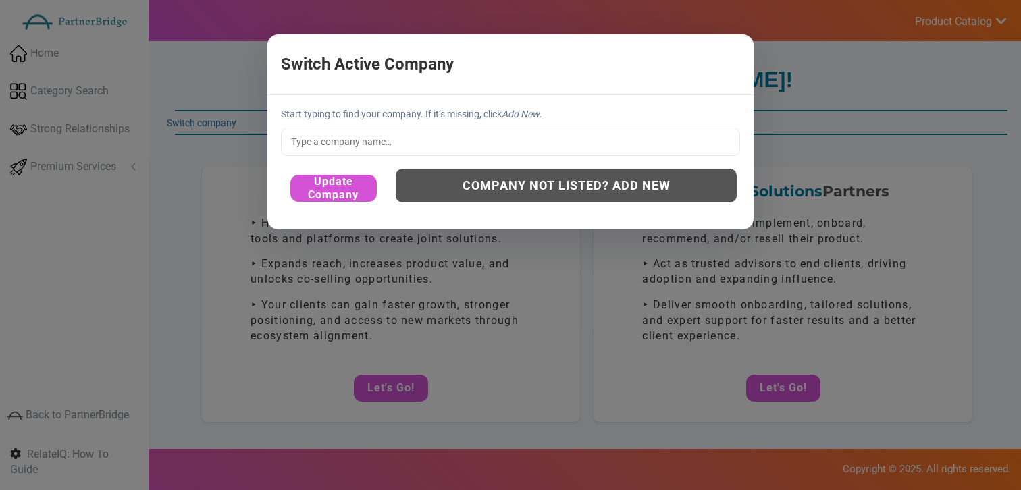
click at [417, 151] on input "text" at bounding box center [510, 142] width 459 height 28
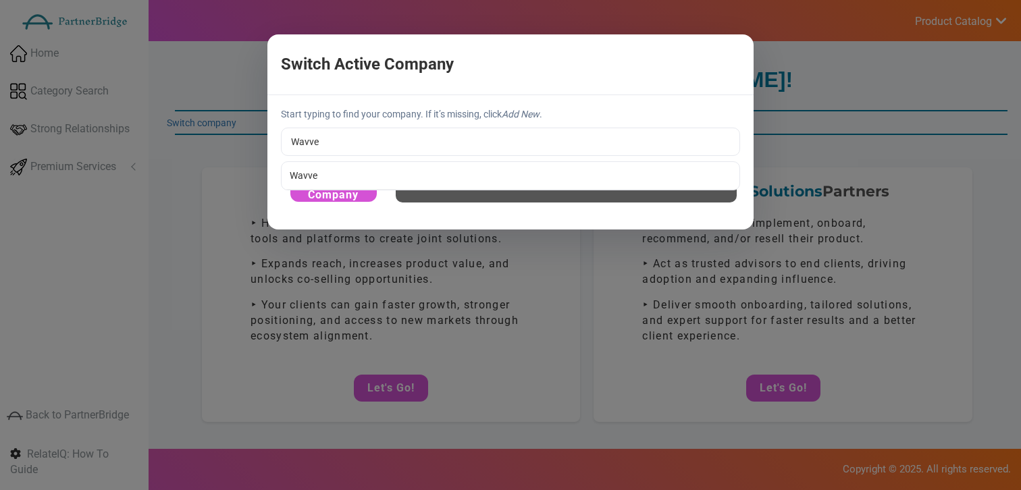
type input "Wavve"
click at [364, 161] on div "Start typing to find your company. If it’s missing, click Add New . Wavve Wavve…" at bounding box center [510, 162] width 486 height 134
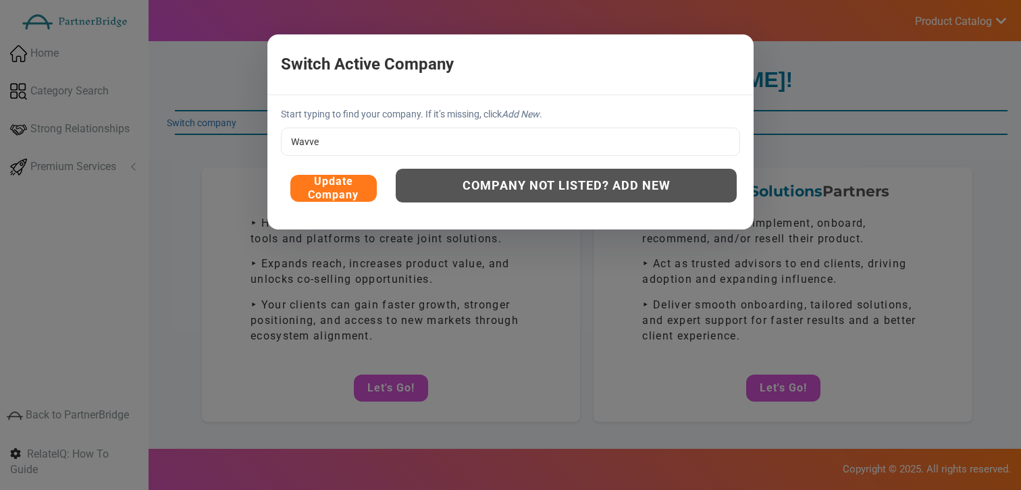
click at [355, 180] on button "Update Company" at bounding box center [333, 188] width 86 height 27
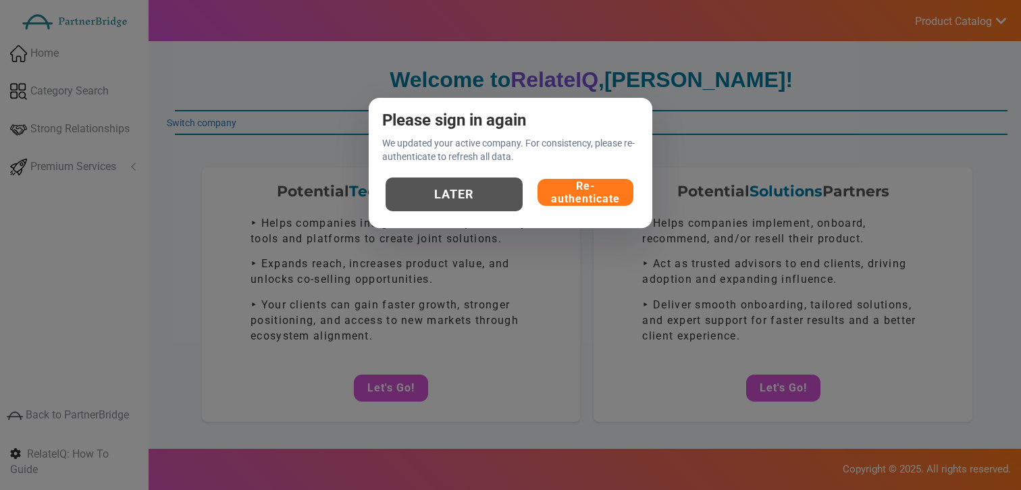
click at [550, 194] on button "Re-authenticate" at bounding box center [586, 192] width 96 height 27
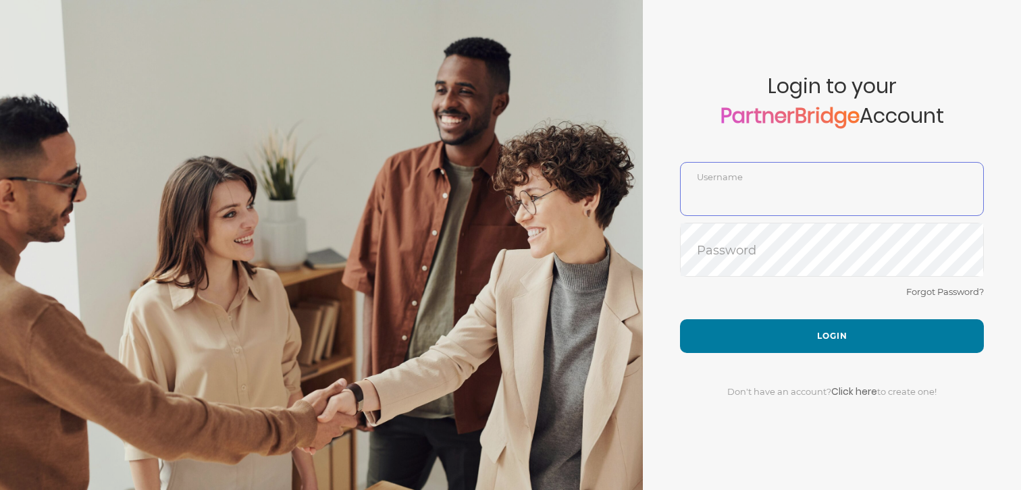
type input "DemoUser"
click at [891, 315] on div "Forgot Password?" at bounding box center [832, 302] width 304 height 36
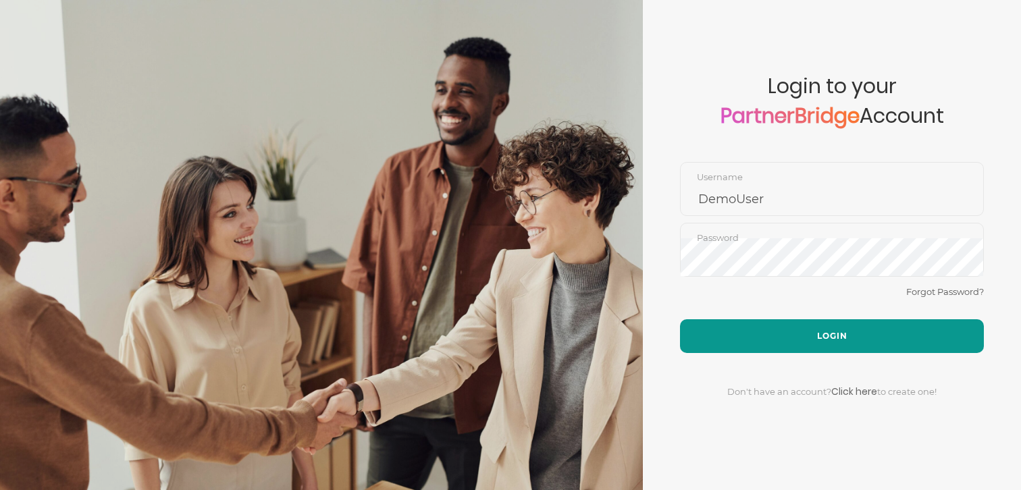
click at [831, 334] on button "Login" at bounding box center [832, 336] width 304 height 34
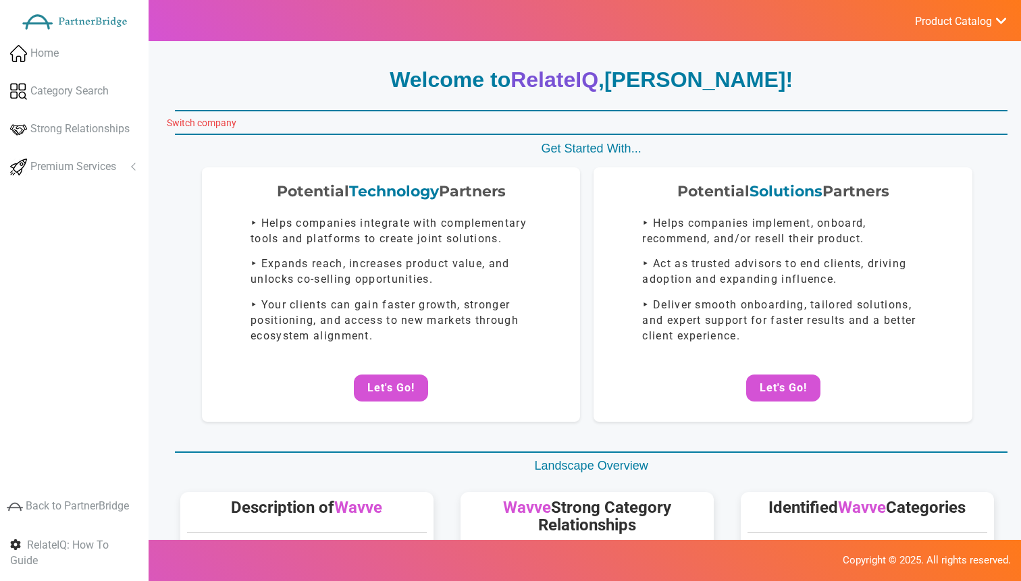
click at [211, 126] on link "Switch company" at bounding box center [202, 123] width 70 height 11
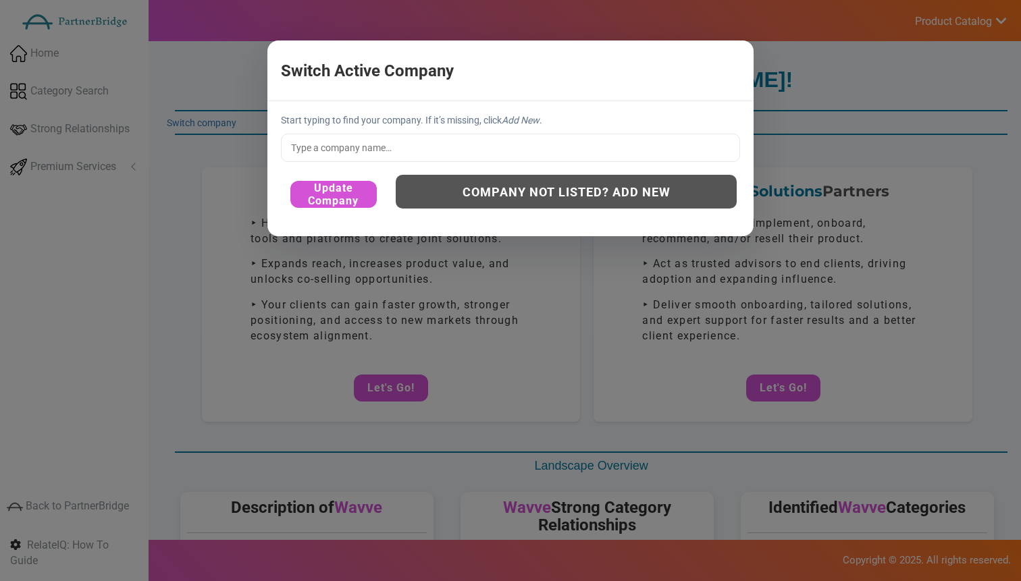
click at [438, 165] on div "Start typing to find your company. If it’s missing, click Add New . Update Comp…" at bounding box center [510, 168] width 486 height 134
click at [438, 149] on input "text" at bounding box center [510, 148] width 459 height 28
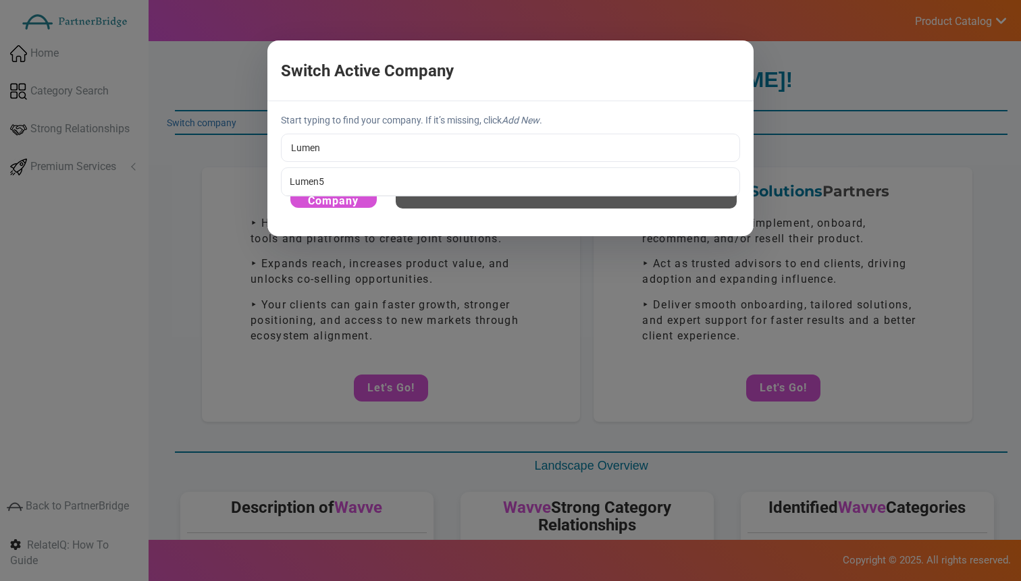
type input "Lumen5"
click at [394, 172] on div "Start typing to find your company. If it’s missing, click Add New . Lumen5 Lume…" at bounding box center [510, 168] width 486 height 134
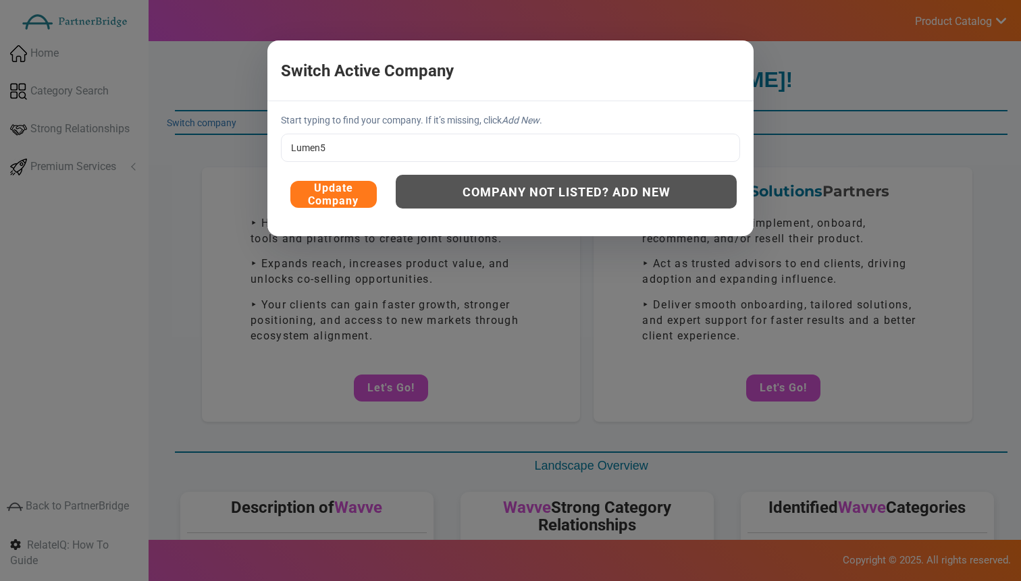
click at [327, 203] on button "Update Company" at bounding box center [333, 194] width 86 height 27
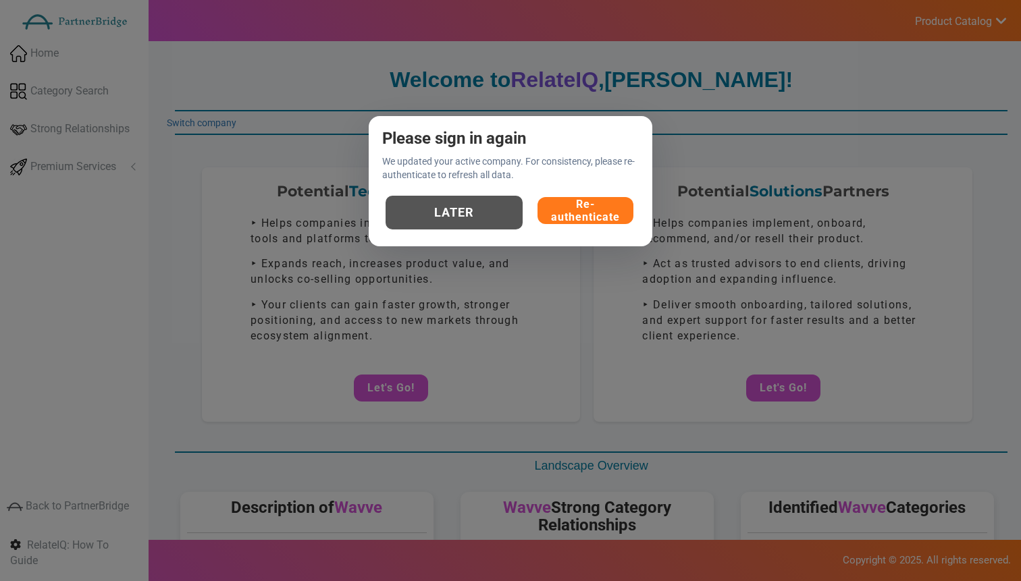
click at [610, 220] on button "Re-authenticate" at bounding box center [586, 210] width 96 height 27
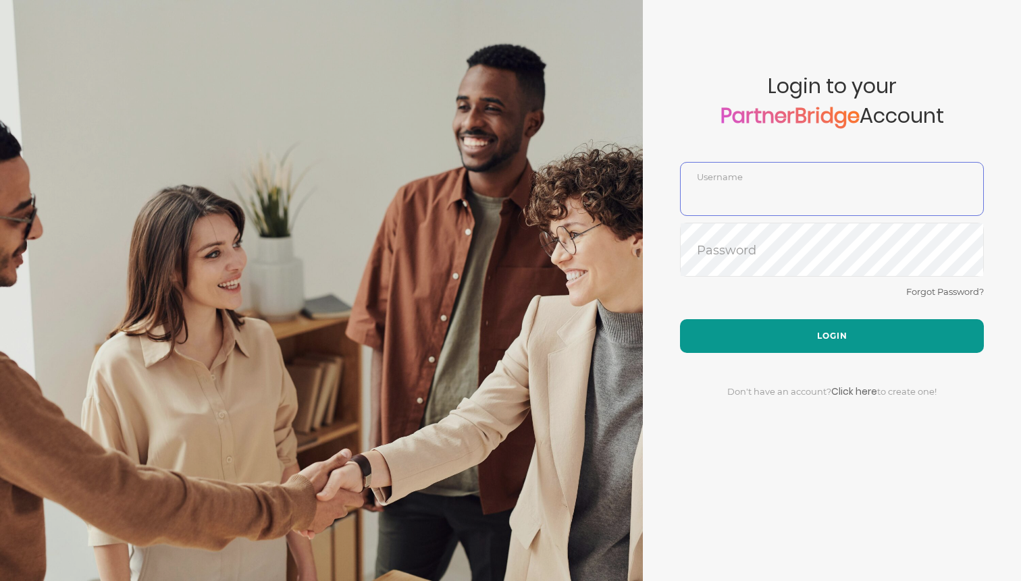
type input "DemoUser"
click at [778, 334] on button "Login" at bounding box center [832, 336] width 304 height 34
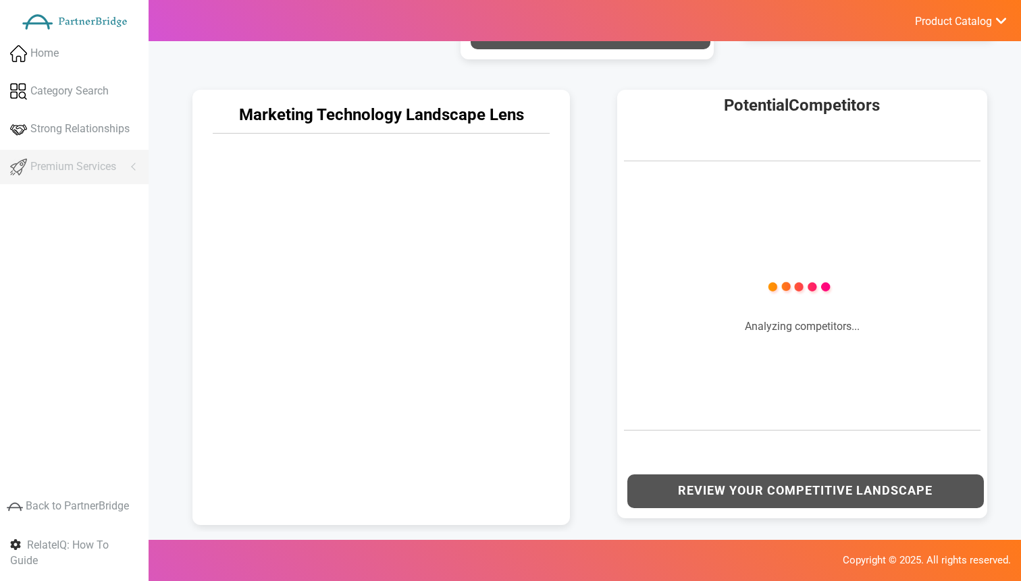
scroll to position [626, 0]
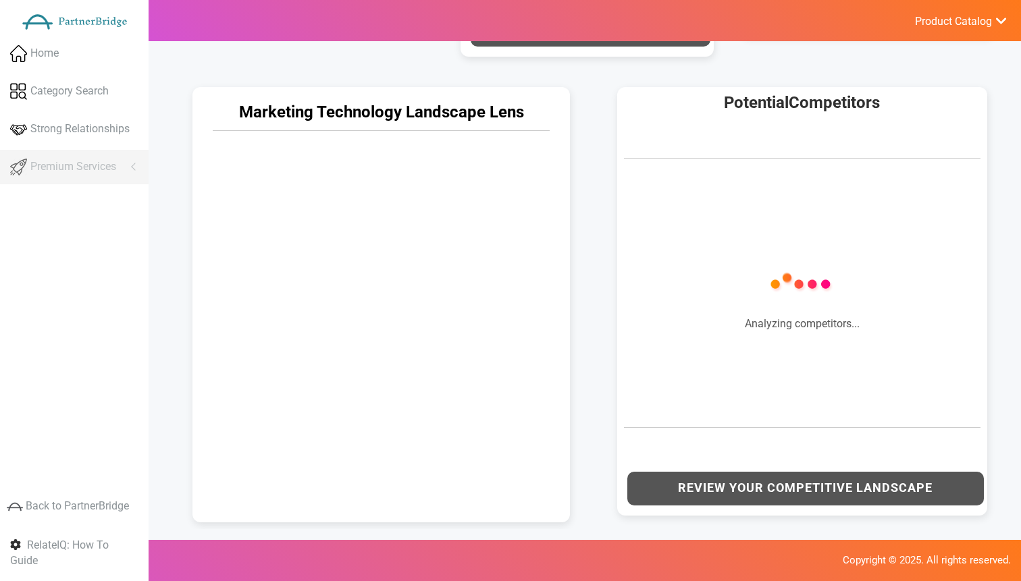
click at [591, 313] on div "Marketing Technology Landscape Lens" at bounding box center [381, 302] width 424 height 456
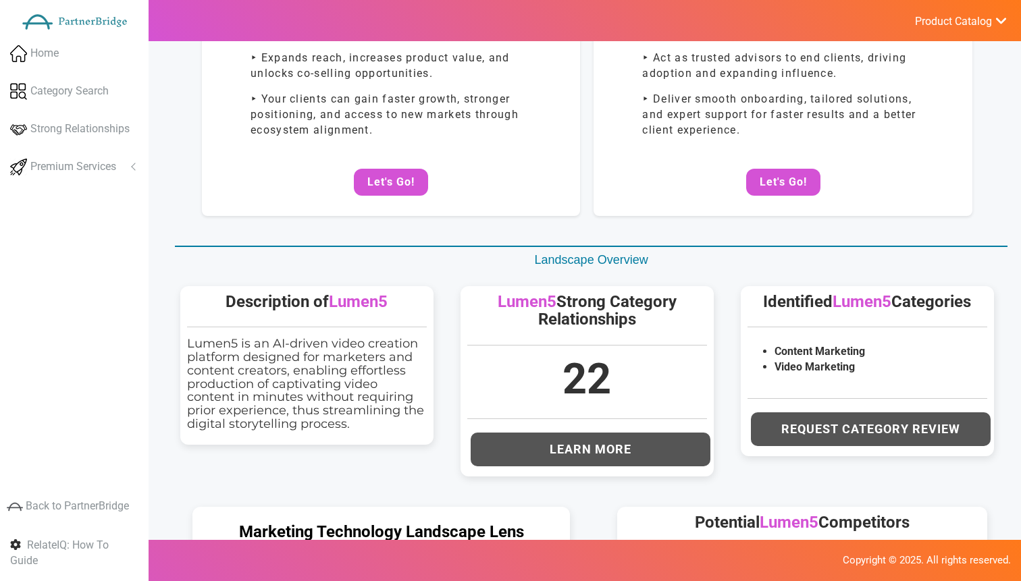
scroll to position [0, 0]
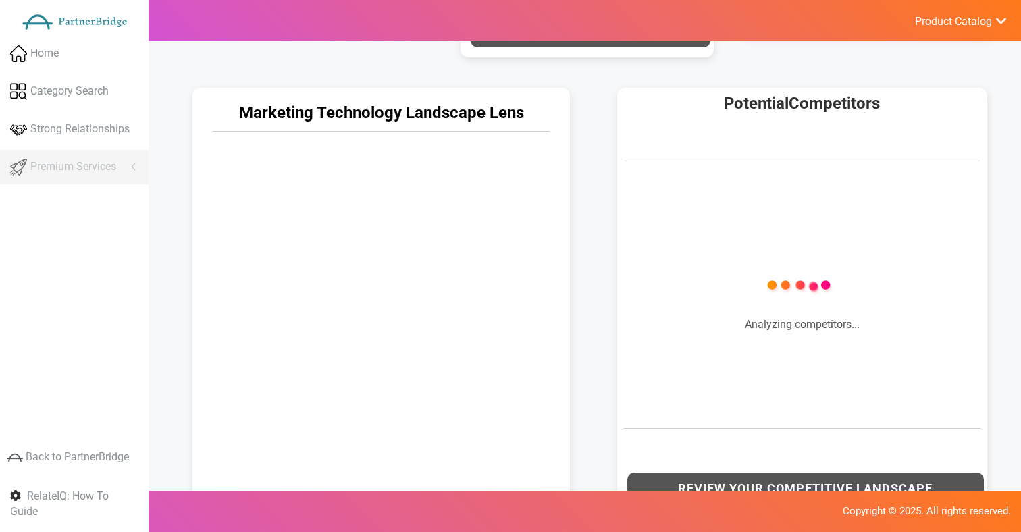
scroll to position [632, 0]
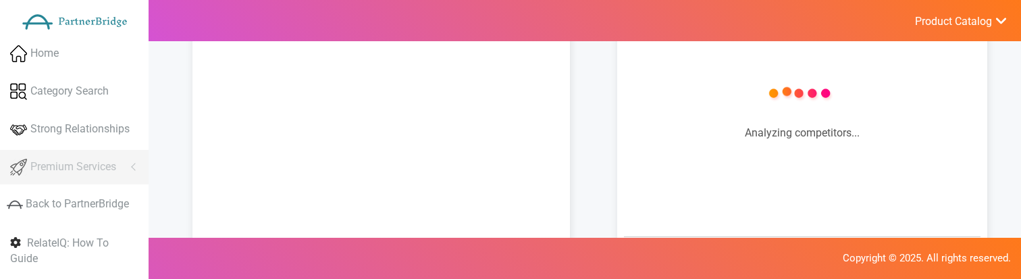
scroll to position [796, 0]
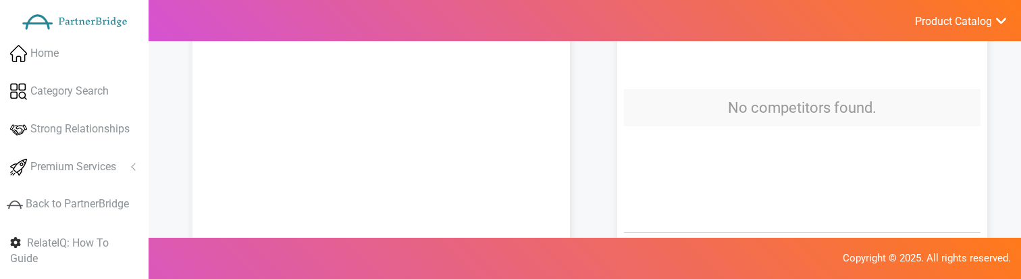
click at [818, 122] on td "No competitors found." at bounding box center [802, 107] width 357 height 37
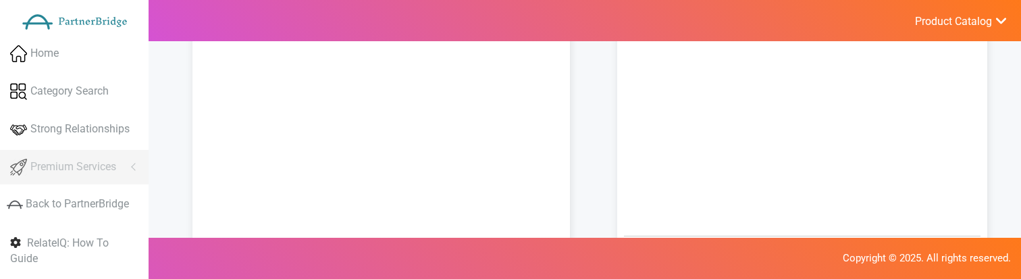
scroll to position [796, 0]
click at [577, 200] on div "Marketing Technology Landscape Lens" at bounding box center [381, 131] width 404 height 456
